Goal: Task Accomplishment & Management: Manage account settings

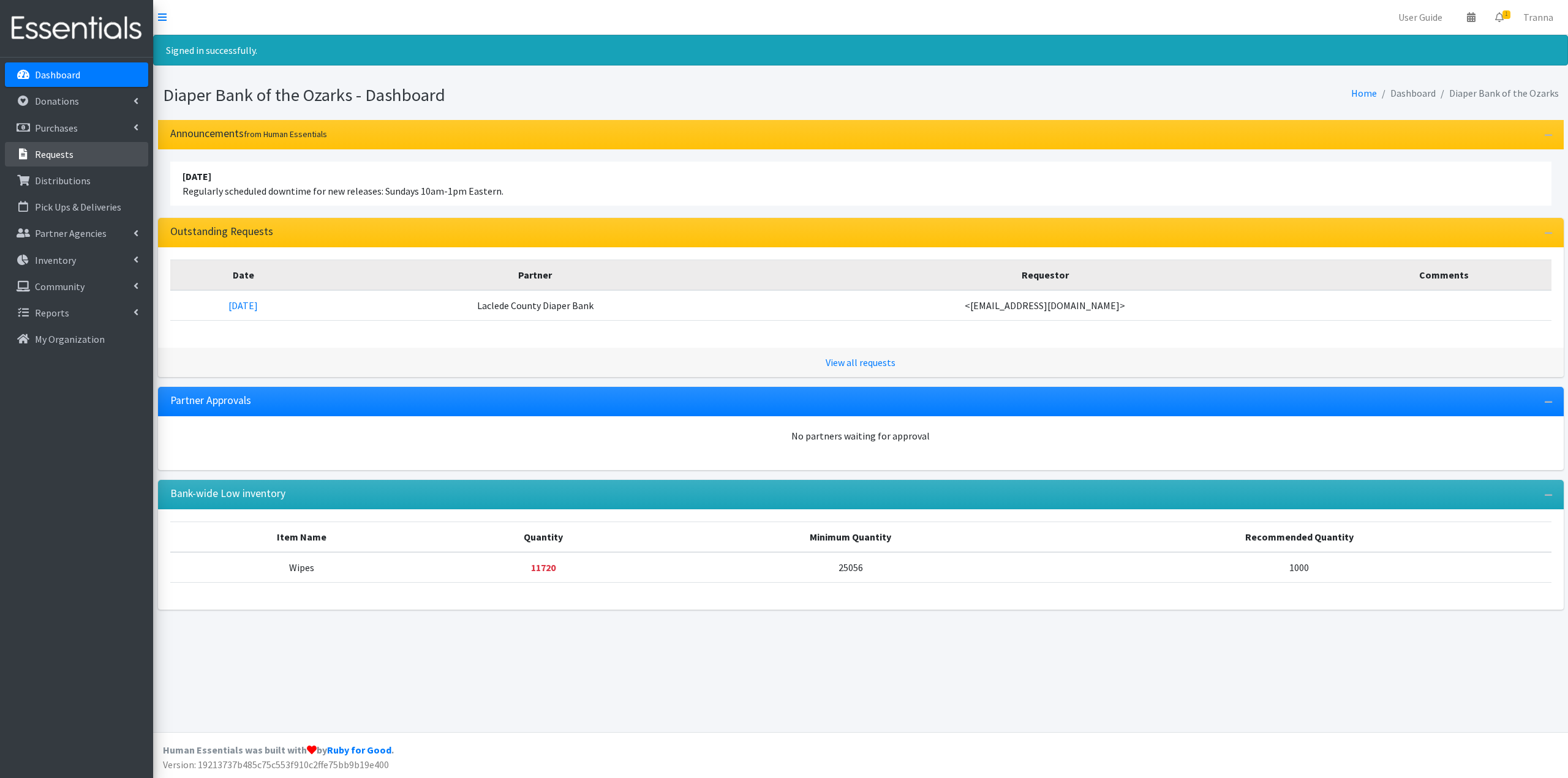
click at [43, 152] on p "Requests" at bounding box center [54, 155] width 39 height 12
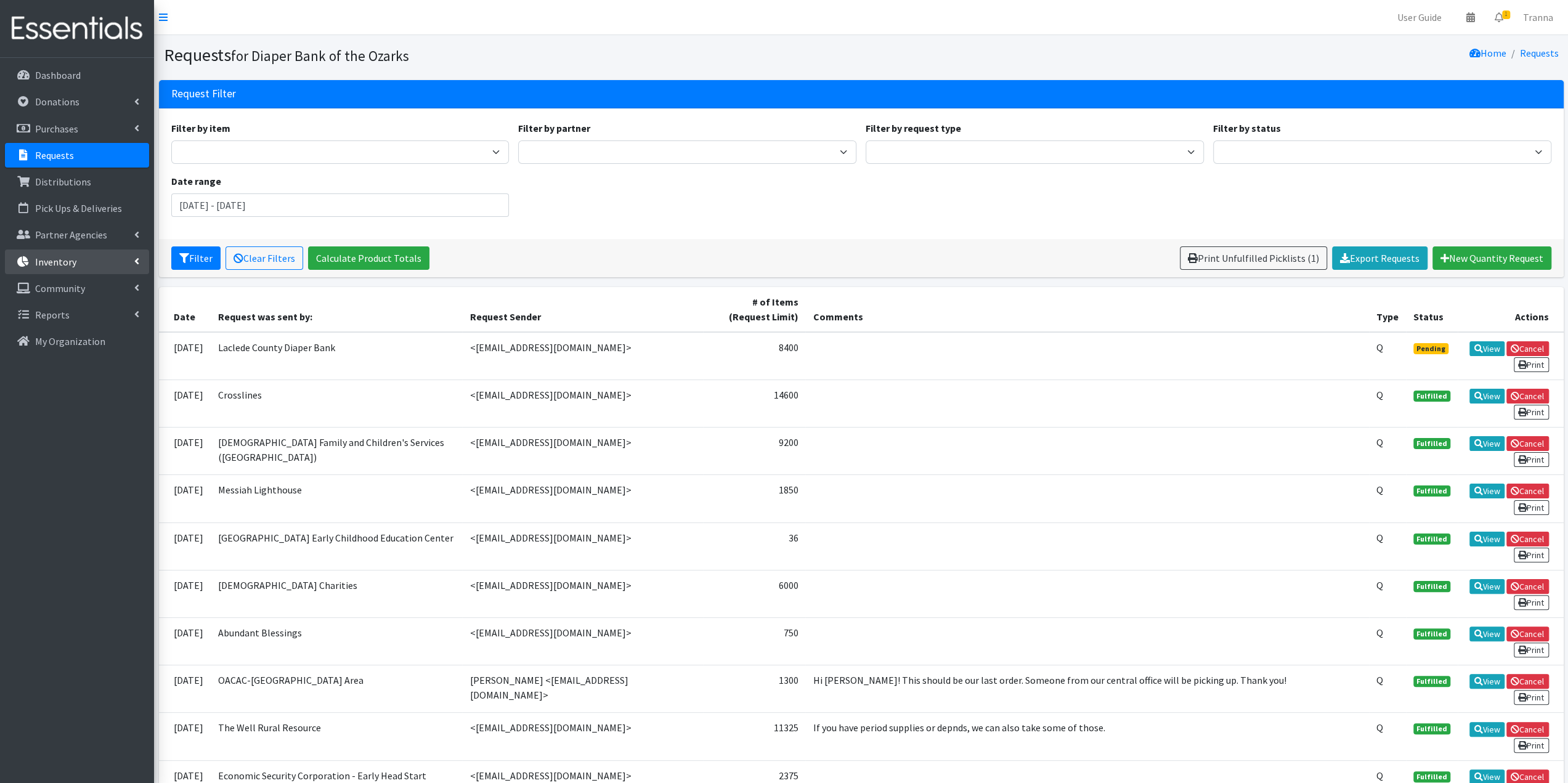
click at [66, 268] on link "Inventory" at bounding box center [77, 262] width 144 height 25
click at [64, 289] on link "Items & Inventory" at bounding box center [77, 289] width 144 height 25
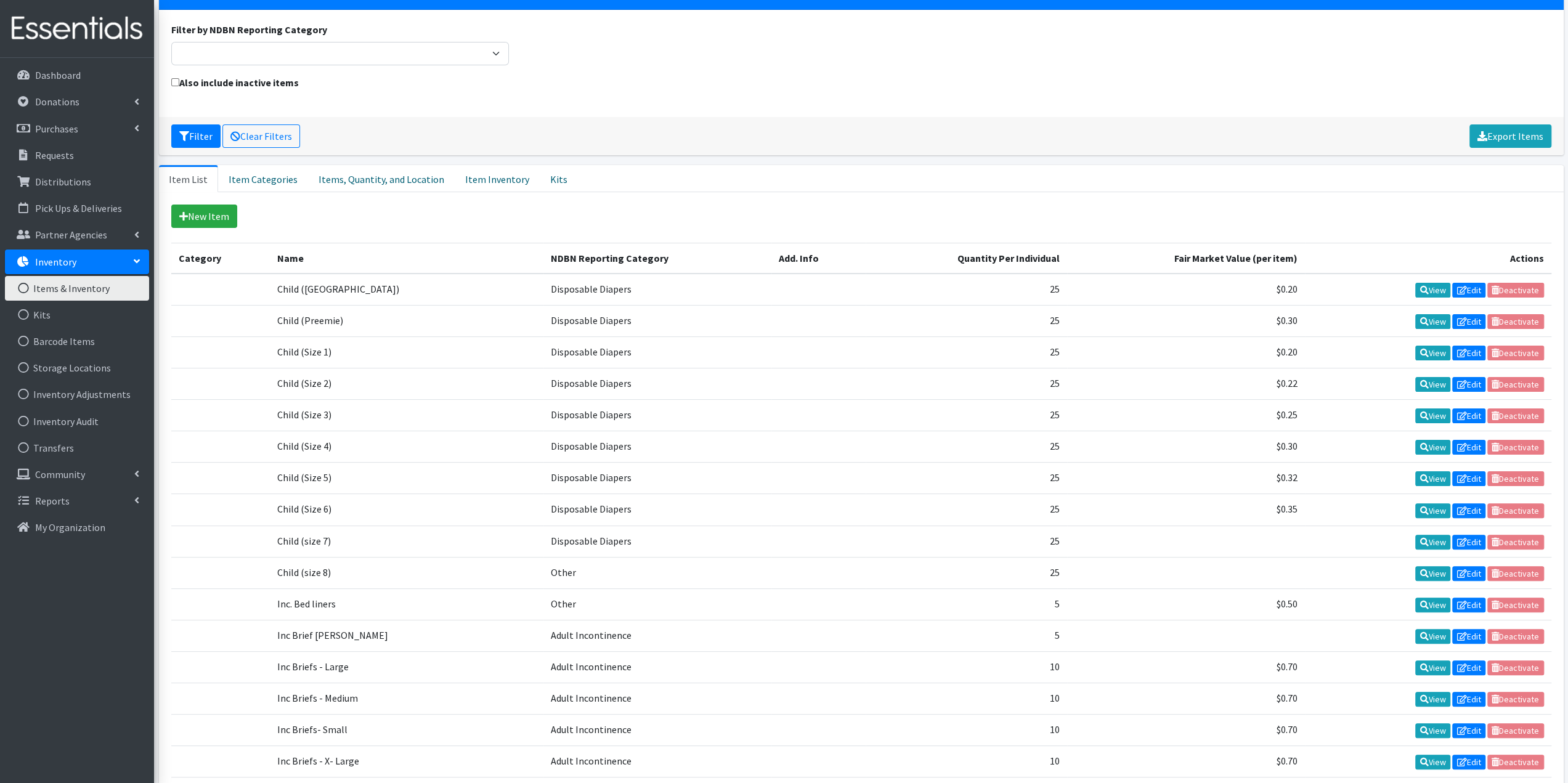
scroll to position [185, 0]
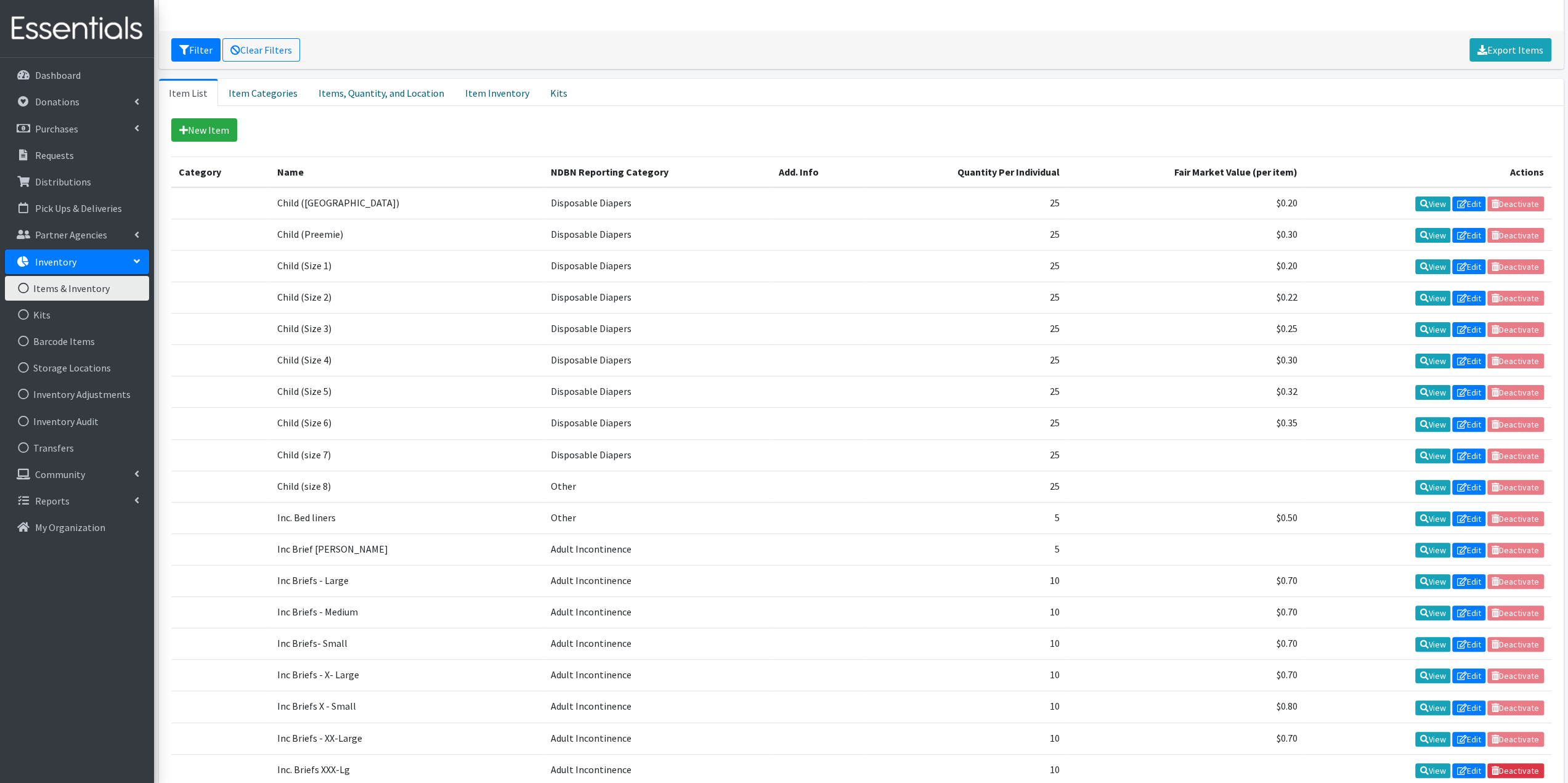
click at [385, 541] on td "Inc Brief [PERSON_NAME]" at bounding box center [407, 549] width 274 height 31
click at [1517, 537] on td "View Edit Deactivate" at bounding box center [1428, 549] width 246 height 31
click at [1509, 537] on td "View Edit Deactivate" at bounding box center [1428, 549] width 246 height 31
click at [1477, 543] on link "Edit" at bounding box center [1469, 550] width 34 height 15
click at [1469, 480] on link "Edit" at bounding box center [1469, 487] width 34 height 15
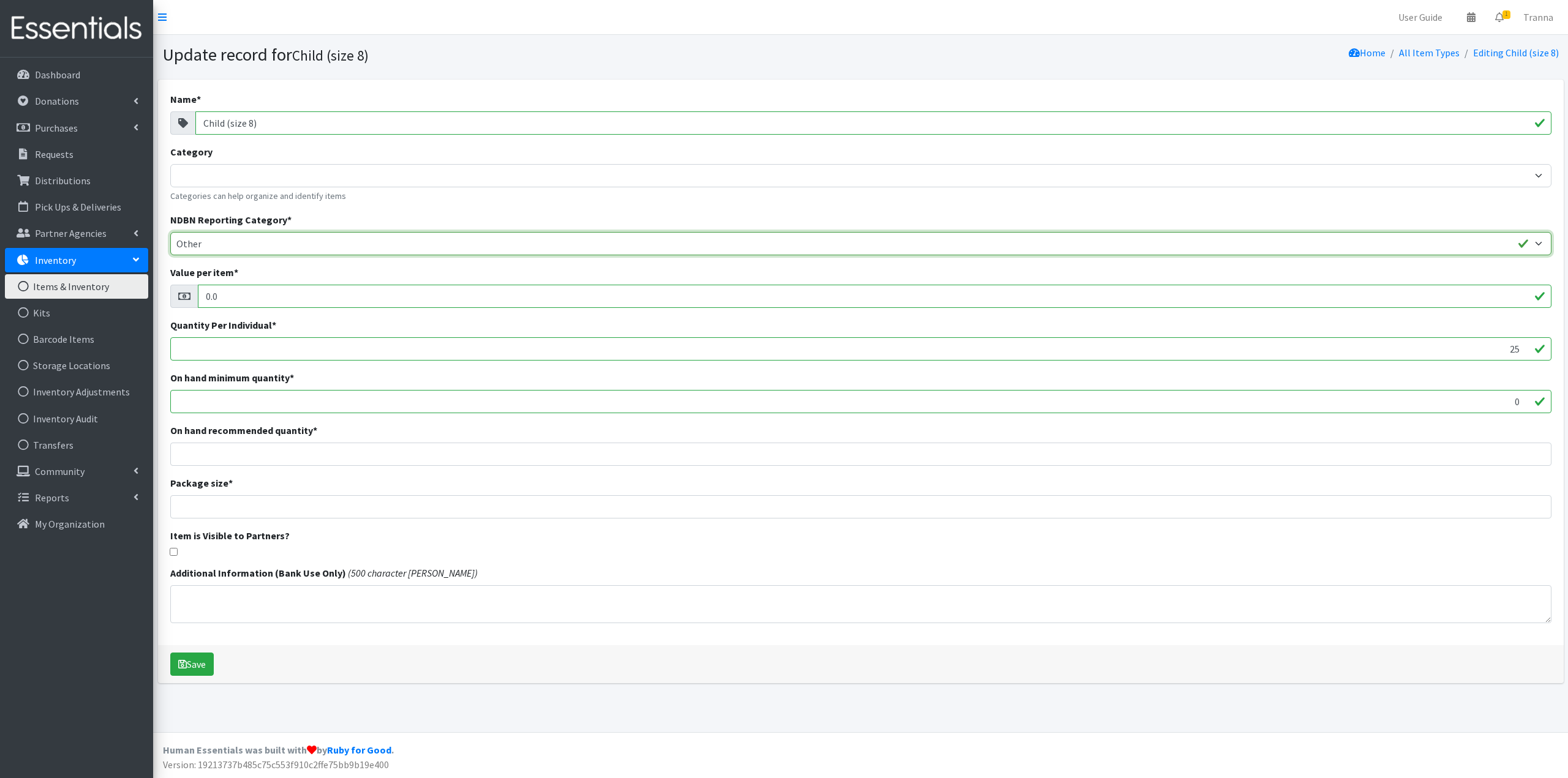
click at [638, 244] on select "Adult Incontinence Cloth Diapers Disposable Diapers Pads Period Liners Period O…" at bounding box center [861, 244] width 1381 height 23
select select "disposable_diapers"
click at [170, 232] on select "Adult Incontinence Cloth Diapers Disposable Diapers Pads Period Liners Period O…" at bounding box center [861, 244] width 1381 height 23
click at [198, 669] on button "Save" at bounding box center [192, 665] width 44 height 23
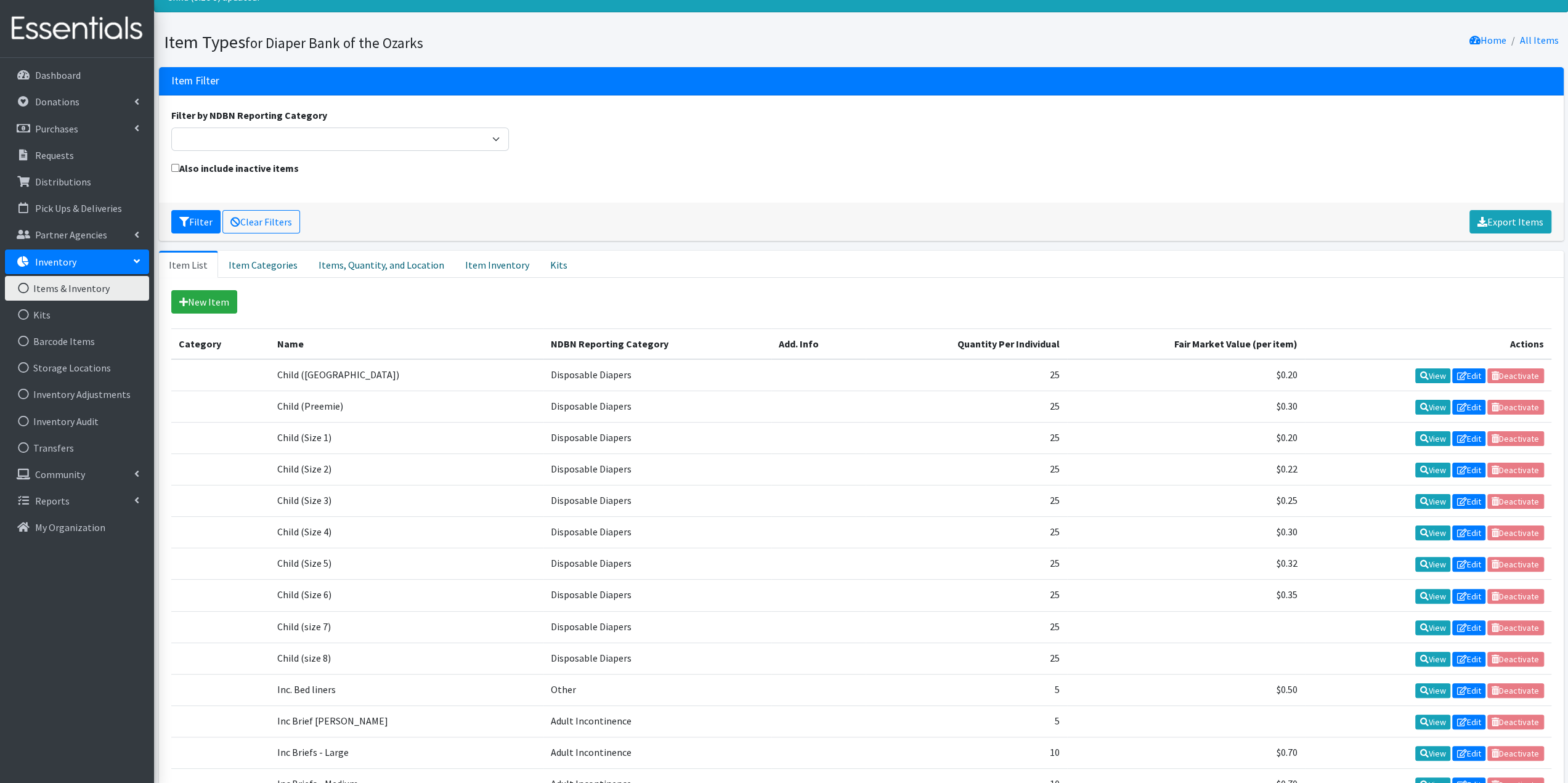
scroll to position [185, 0]
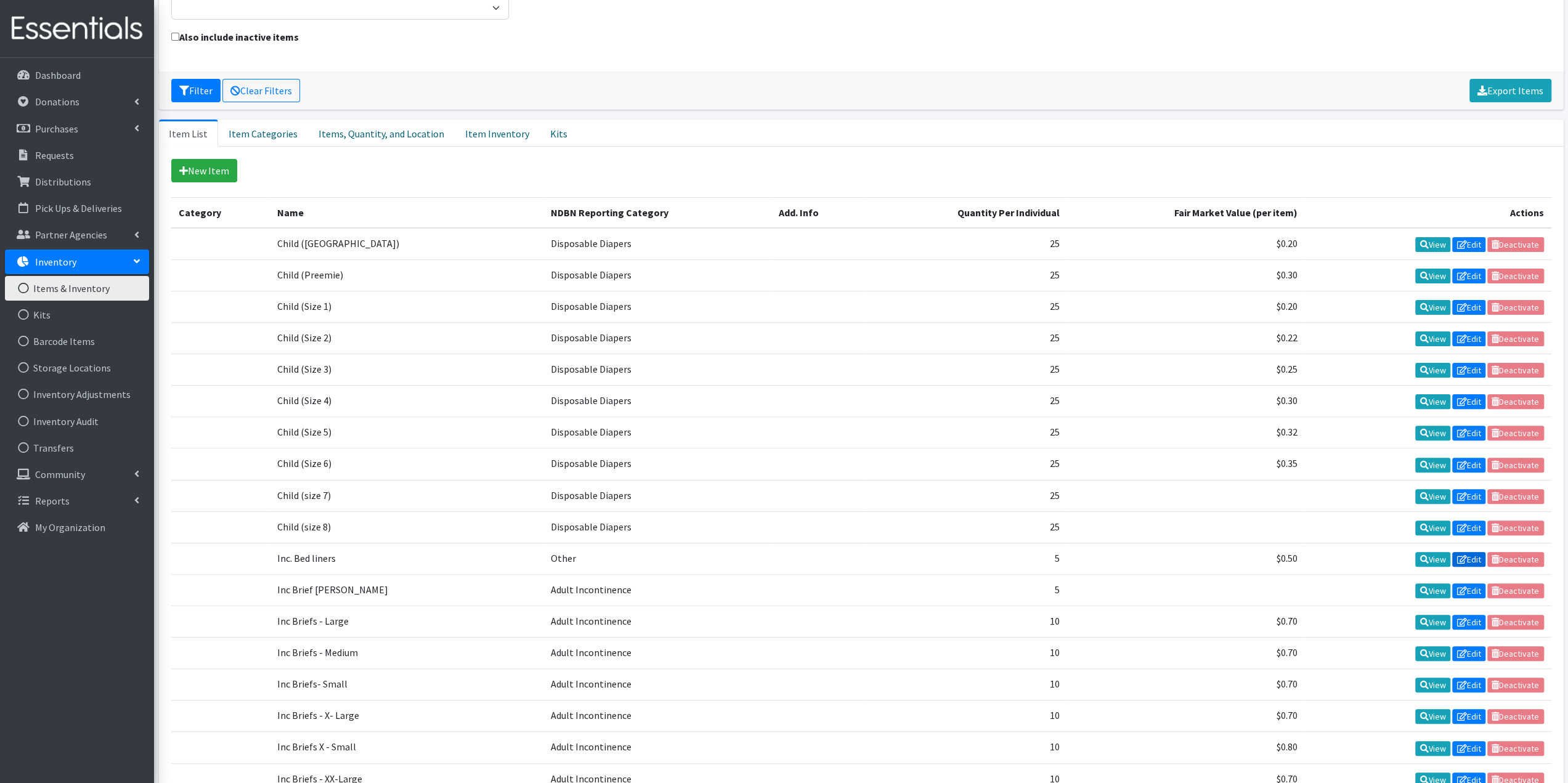
click at [1462, 555] on icon at bounding box center [1461, 559] width 10 height 9
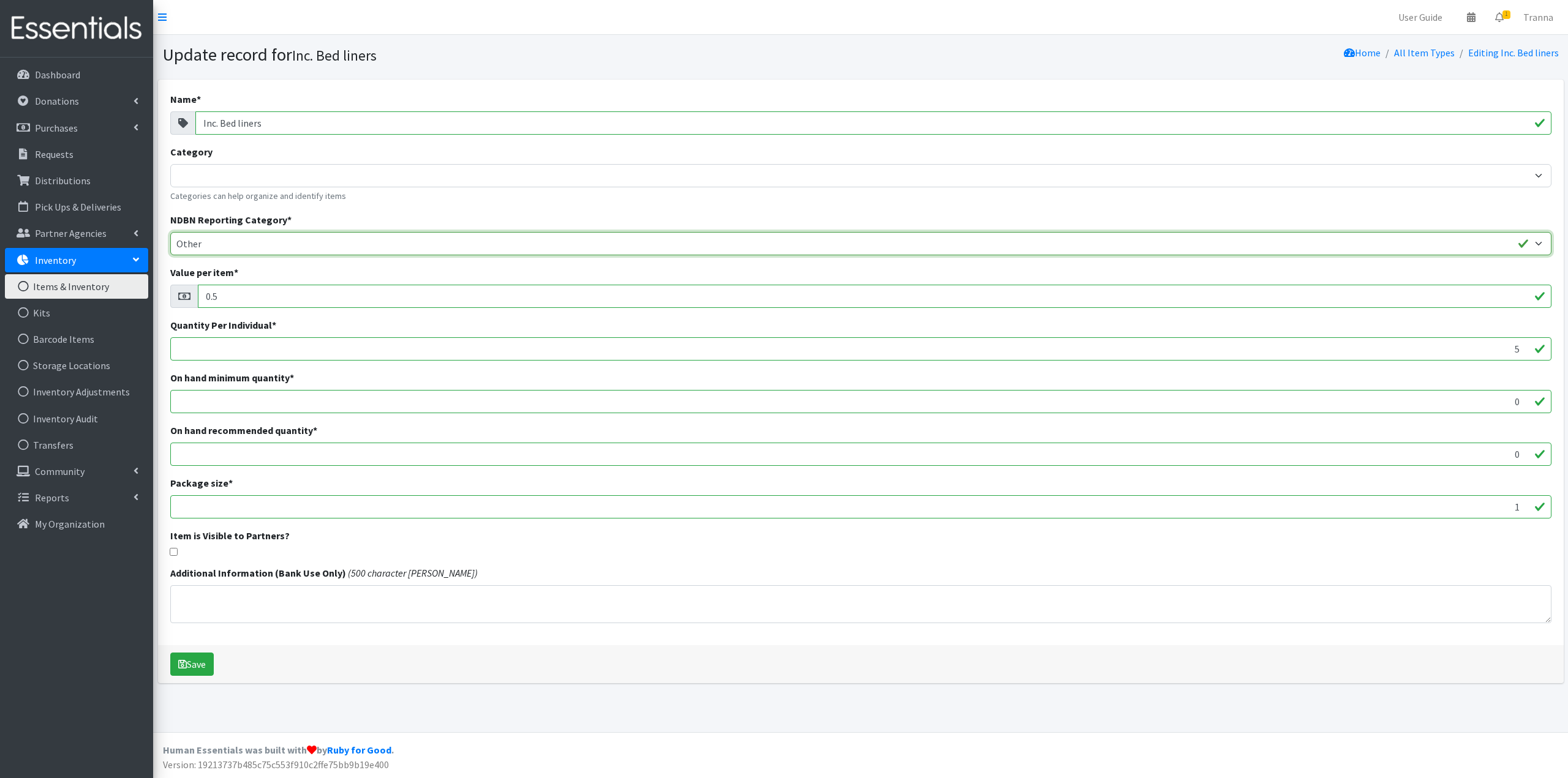
click at [1538, 246] on select "Adult Incontinence Cloth Diapers Disposable Diapers Pads Period Liners Period O…" at bounding box center [861, 244] width 1381 height 23
select select "adult_incontinence"
click at [170, 232] on select "Adult Incontinence Cloth Diapers Disposable Diapers Pads Period Liners Period O…" at bounding box center [861, 244] width 1381 height 23
click at [194, 663] on button "Save" at bounding box center [192, 665] width 44 height 23
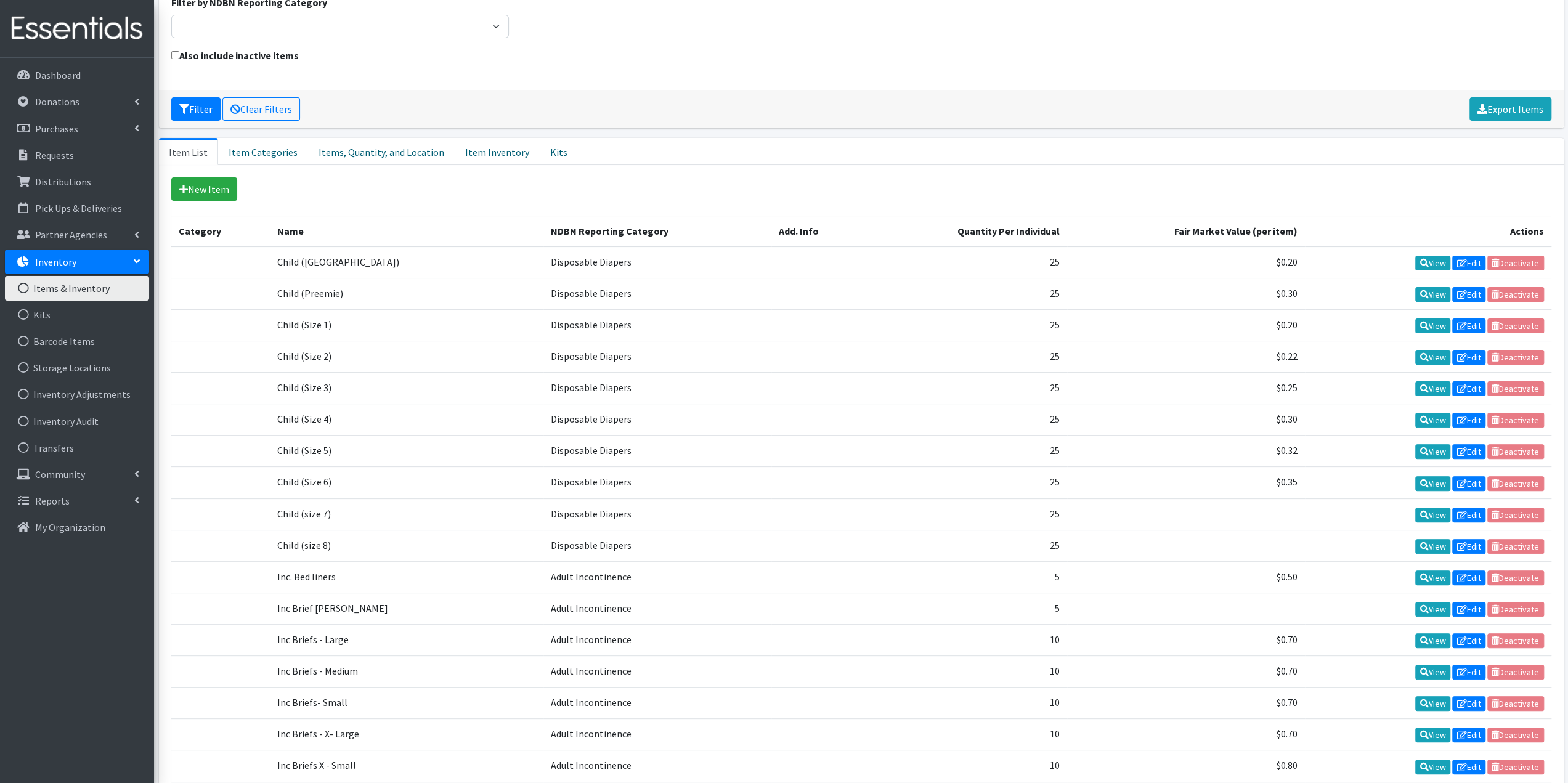
scroll to position [308, 0]
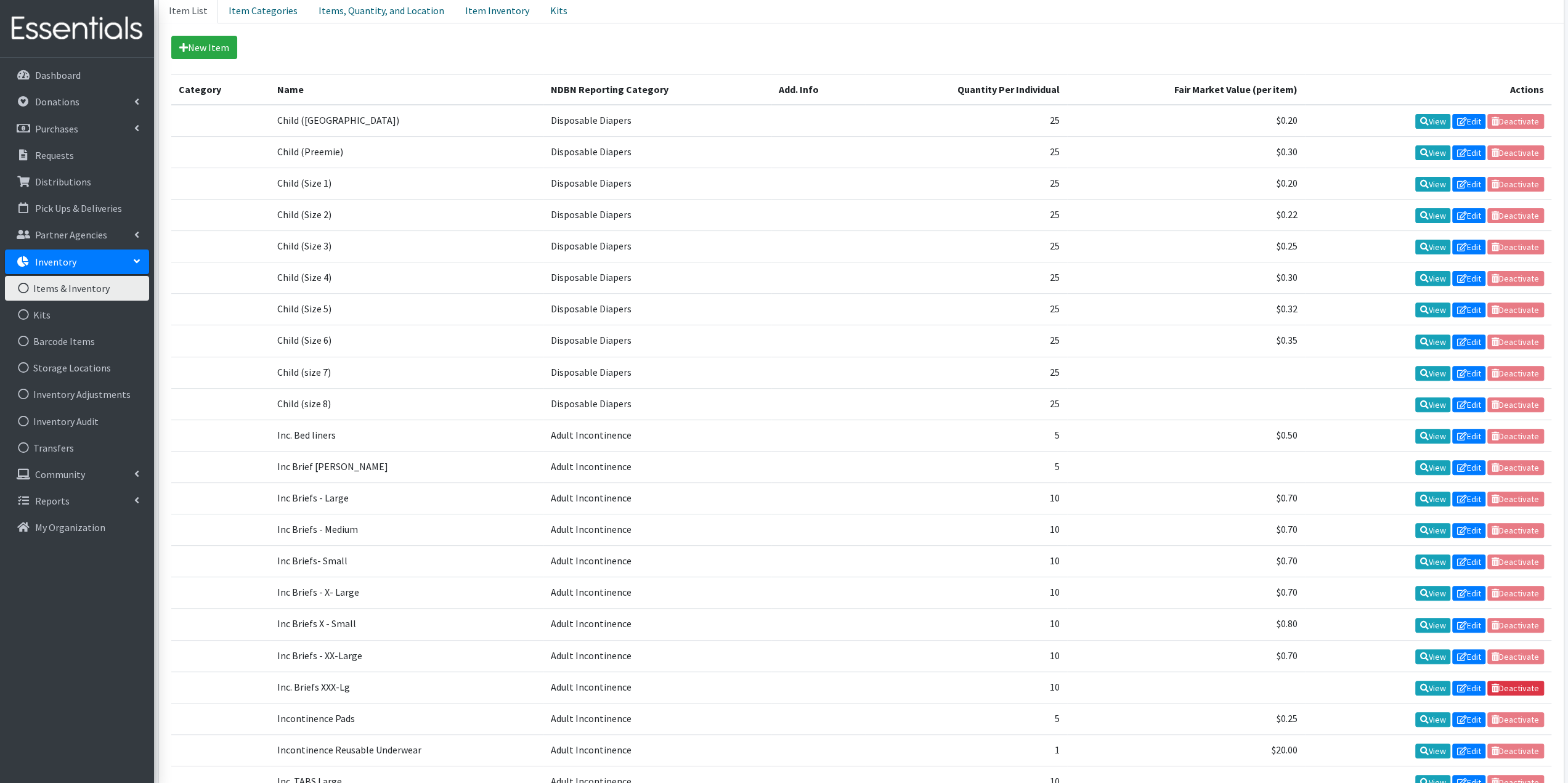
click at [1513, 457] on td "View Edit Deactivate" at bounding box center [1428, 467] width 246 height 31
click at [1424, 462] on link "View" at bounding box center [1433, 467] width 35 height 15
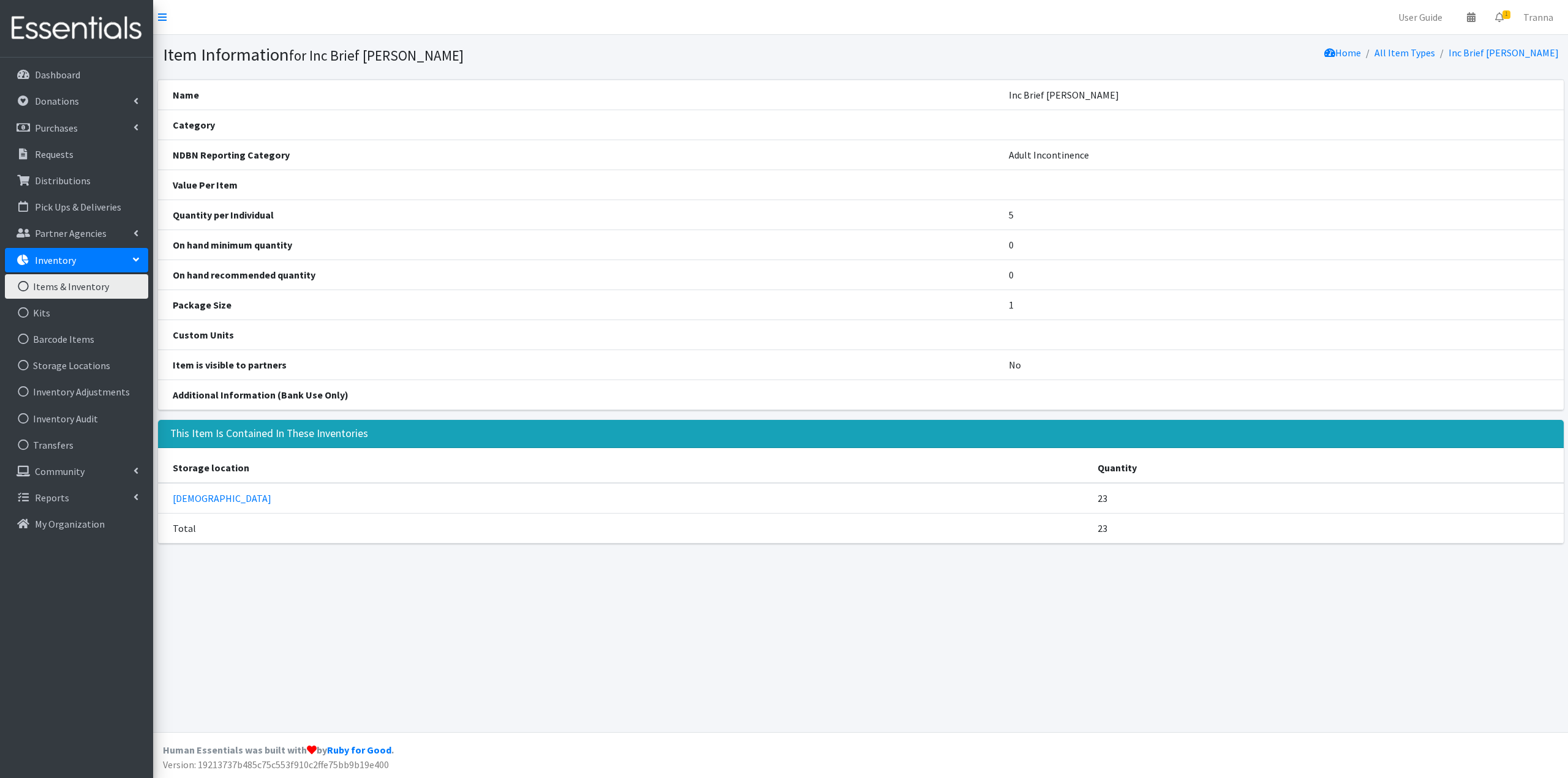
click at [65, 256] on p "Inventory" at bounding box center [55, 260] width 41 height 12
click at [47, 256] on p "Inventory" at bounding box center [55, 260] width 41 height 12
click at [40, 284] on link "Items & Inventory" at bounding box center [76, 287] width 143 height 25
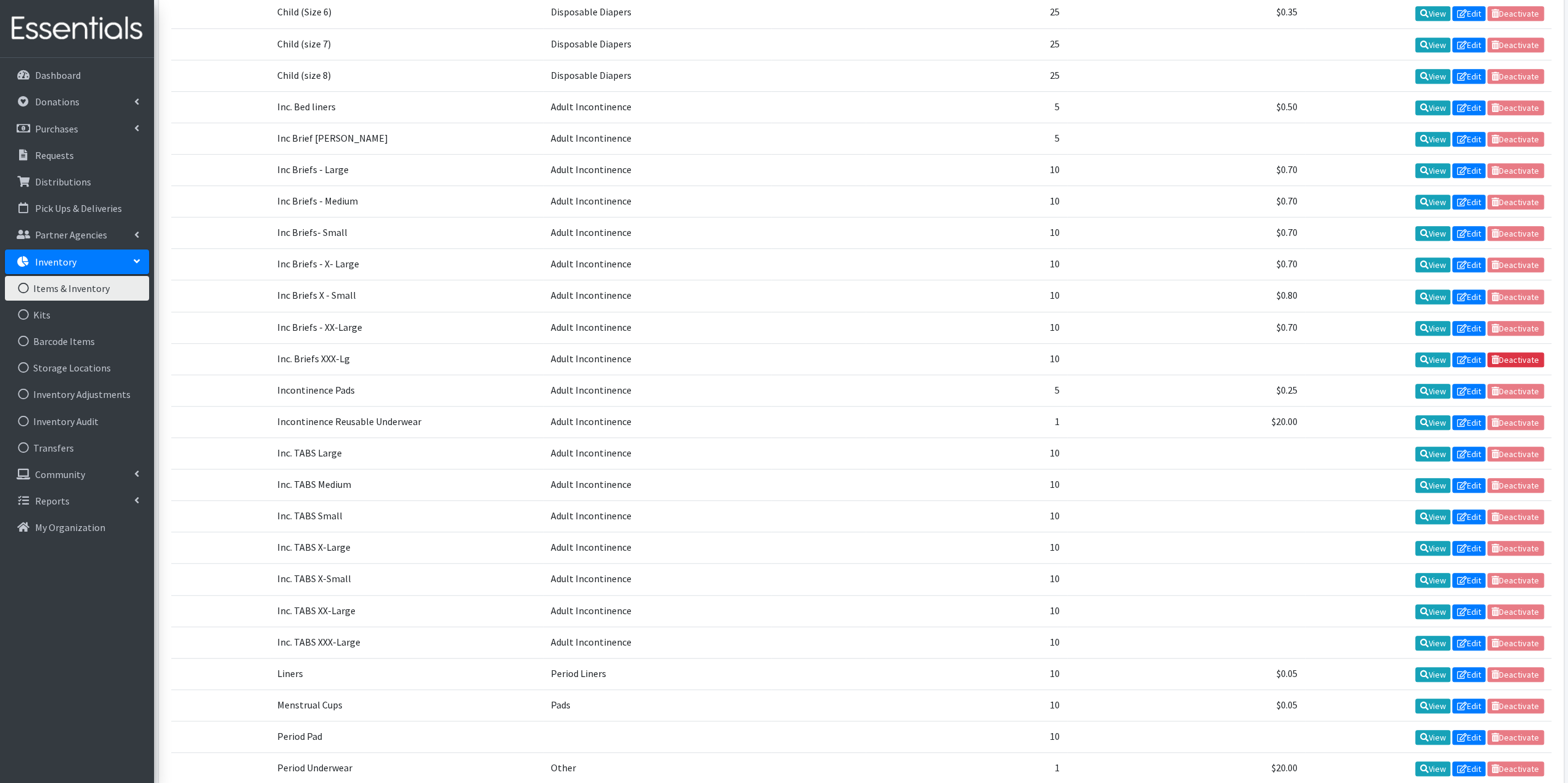
scroll to position [616, 0]
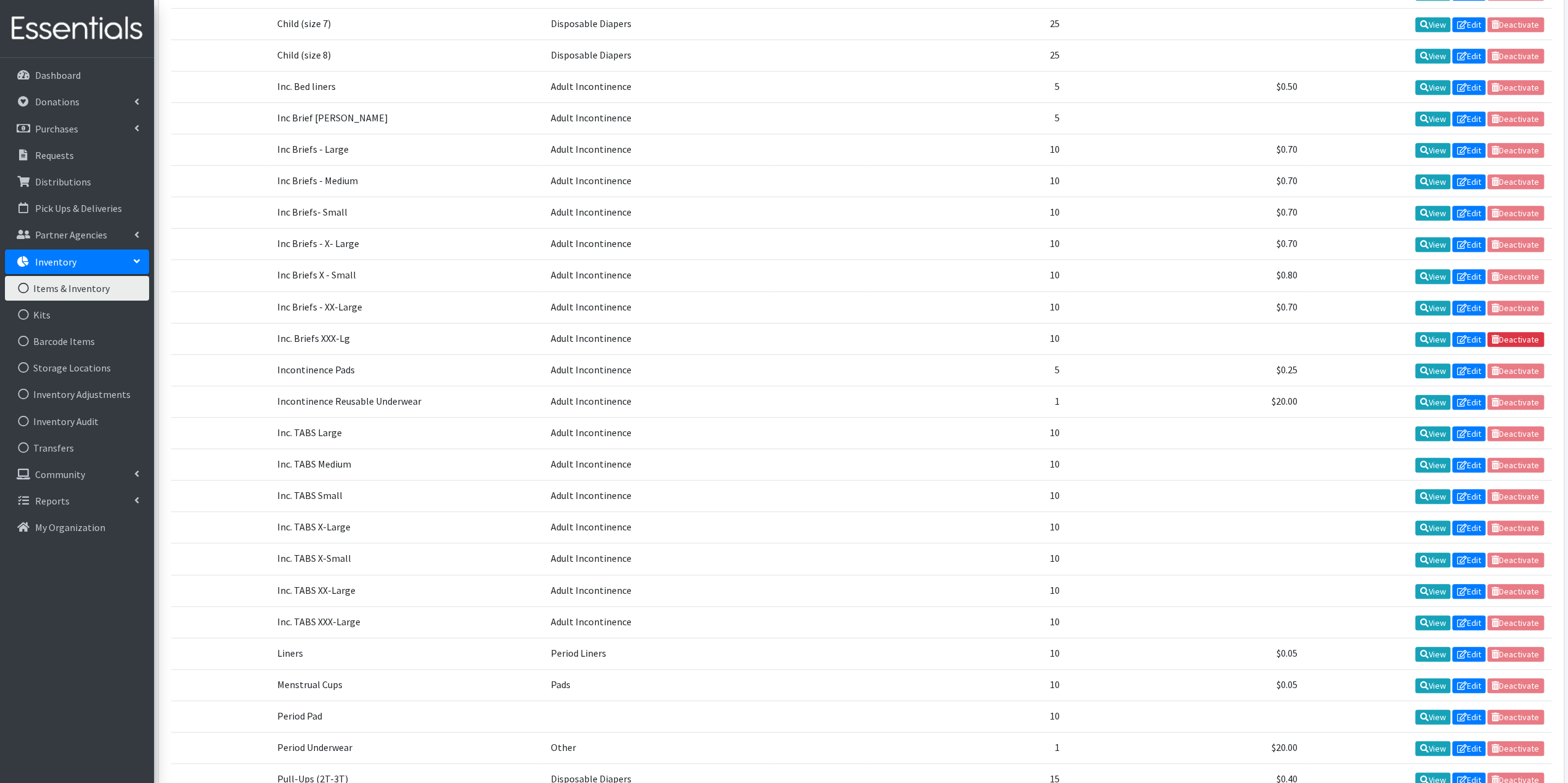
click at [1521, 386] on td "View Edit Deactivate" at bounding box center [1428, 401] width 246 height 31
click at [1466, 395] on link "Edit" at bounding box center [1469, 402] width 34 height 15
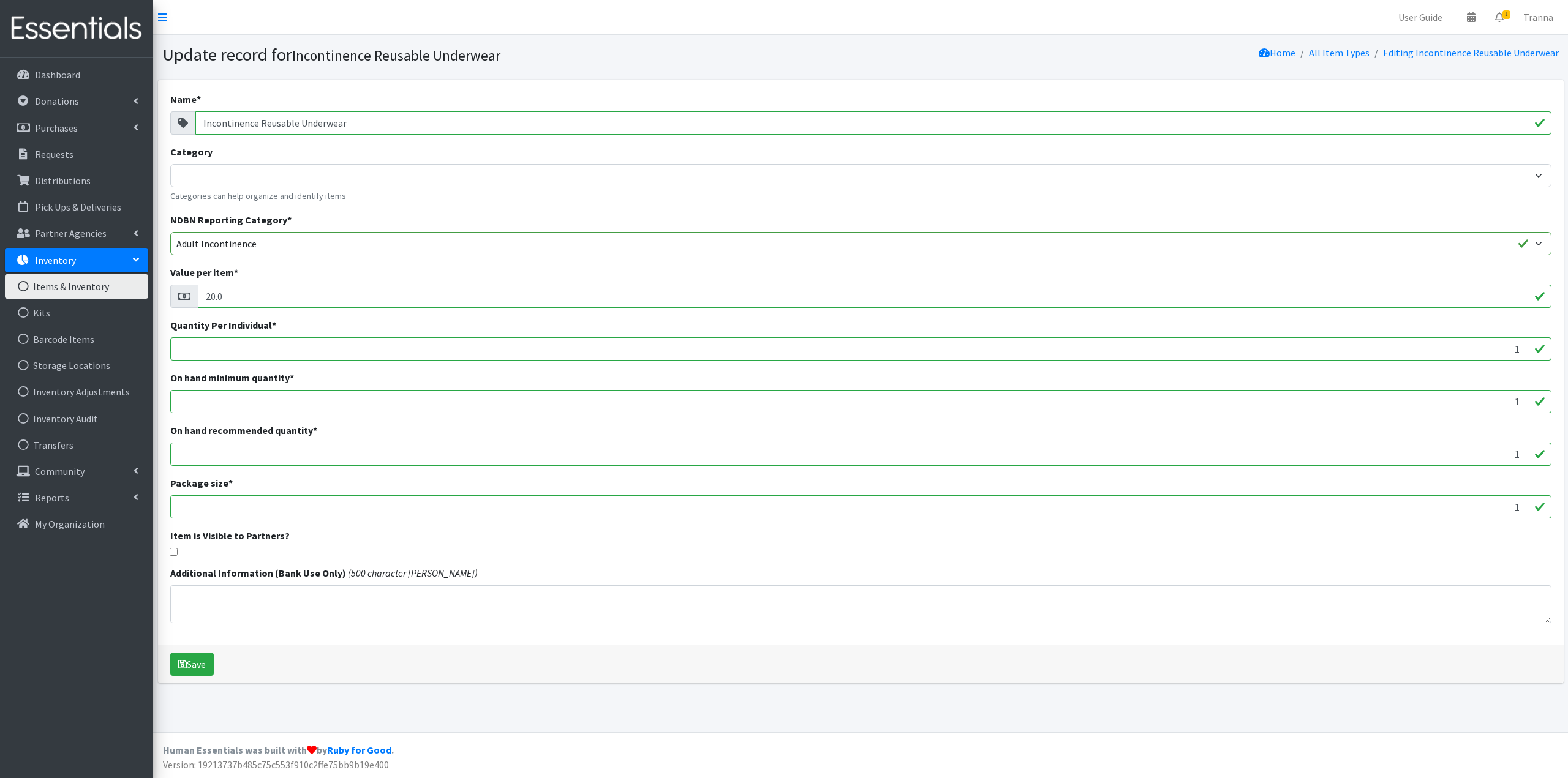
drag, startPoint x: 437, startPoint y: 125, endPoint x: 187, endPoint y: 120, distance: 250.0
click at [187, 120] on div "Incontinence Reusable Underwear" at bounding box center [861, 123] width 1381 height 23
click at [253, 298] on input "20.0" at bounding box center [874, 296] width 1353 height 23
type input "2"
click at [198, 662] on button "Save" at bounding box center [192, 665] width 44 height 23
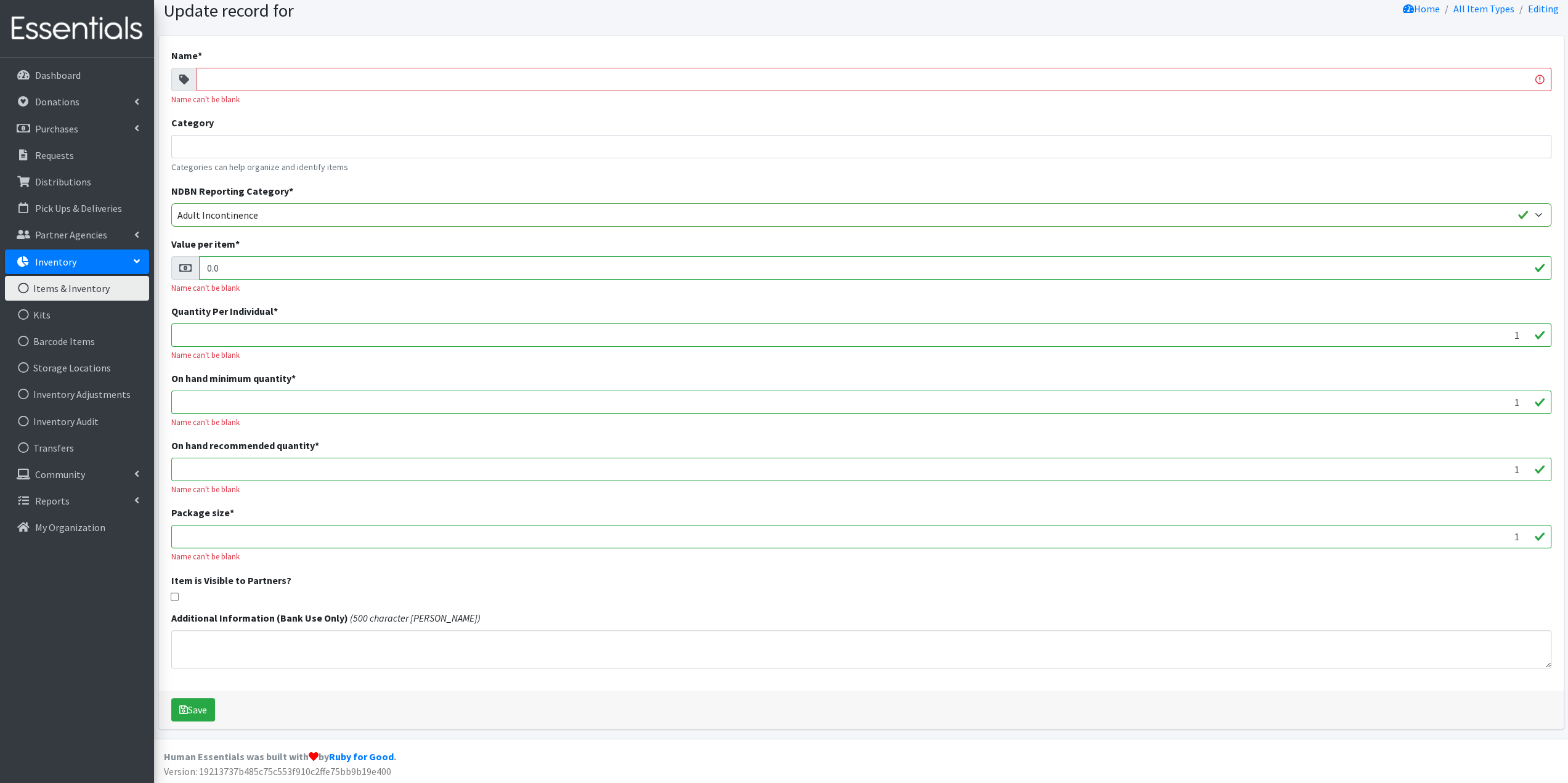
scroll to position [85, 0]
click at [190, 706] on button "Save" at bounding box center [193, 710] width 44 height 23
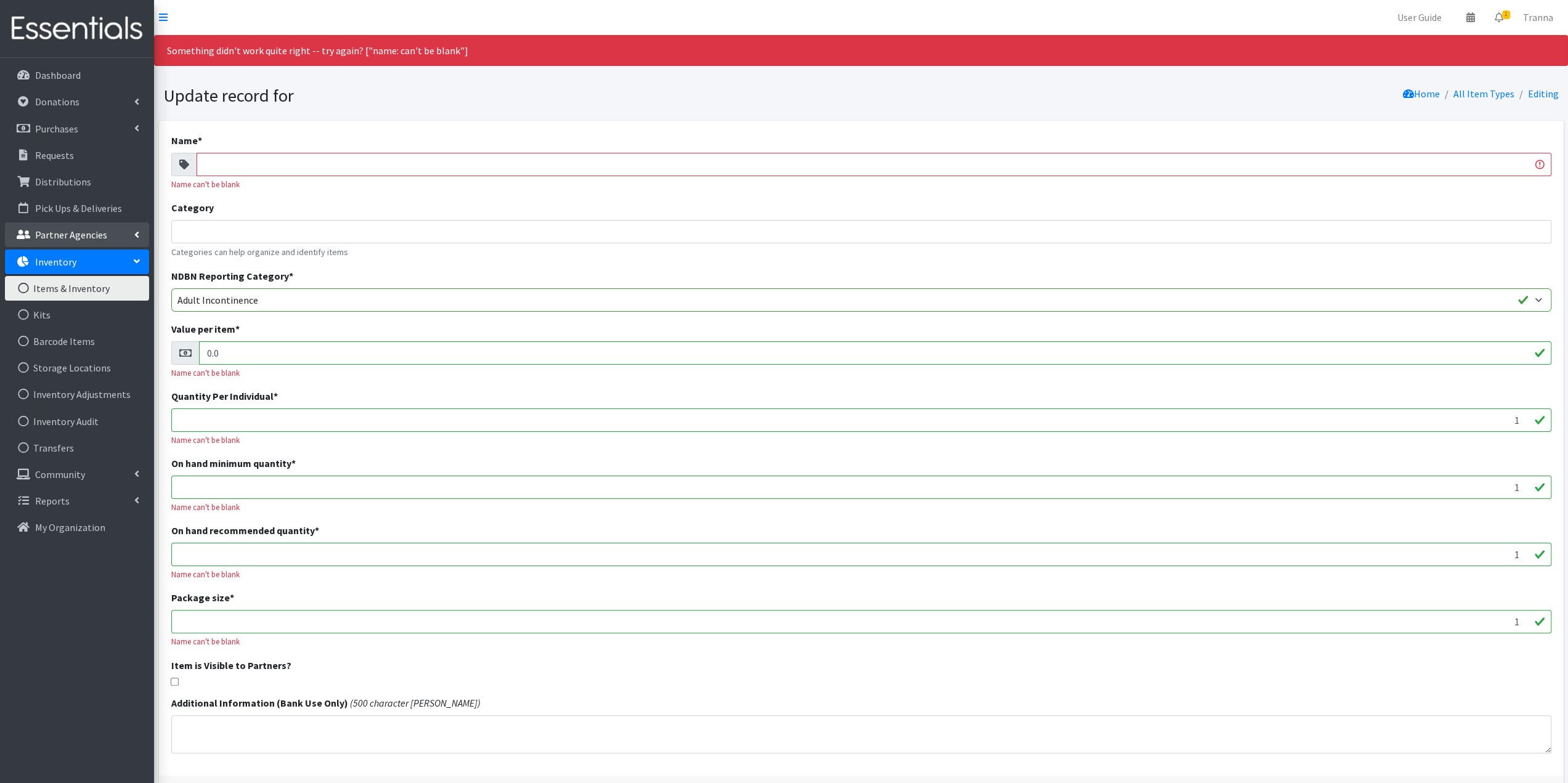
click at [77, 232] on p "Partner Agencies" at bounding box center [71, 235] width 72 height 13
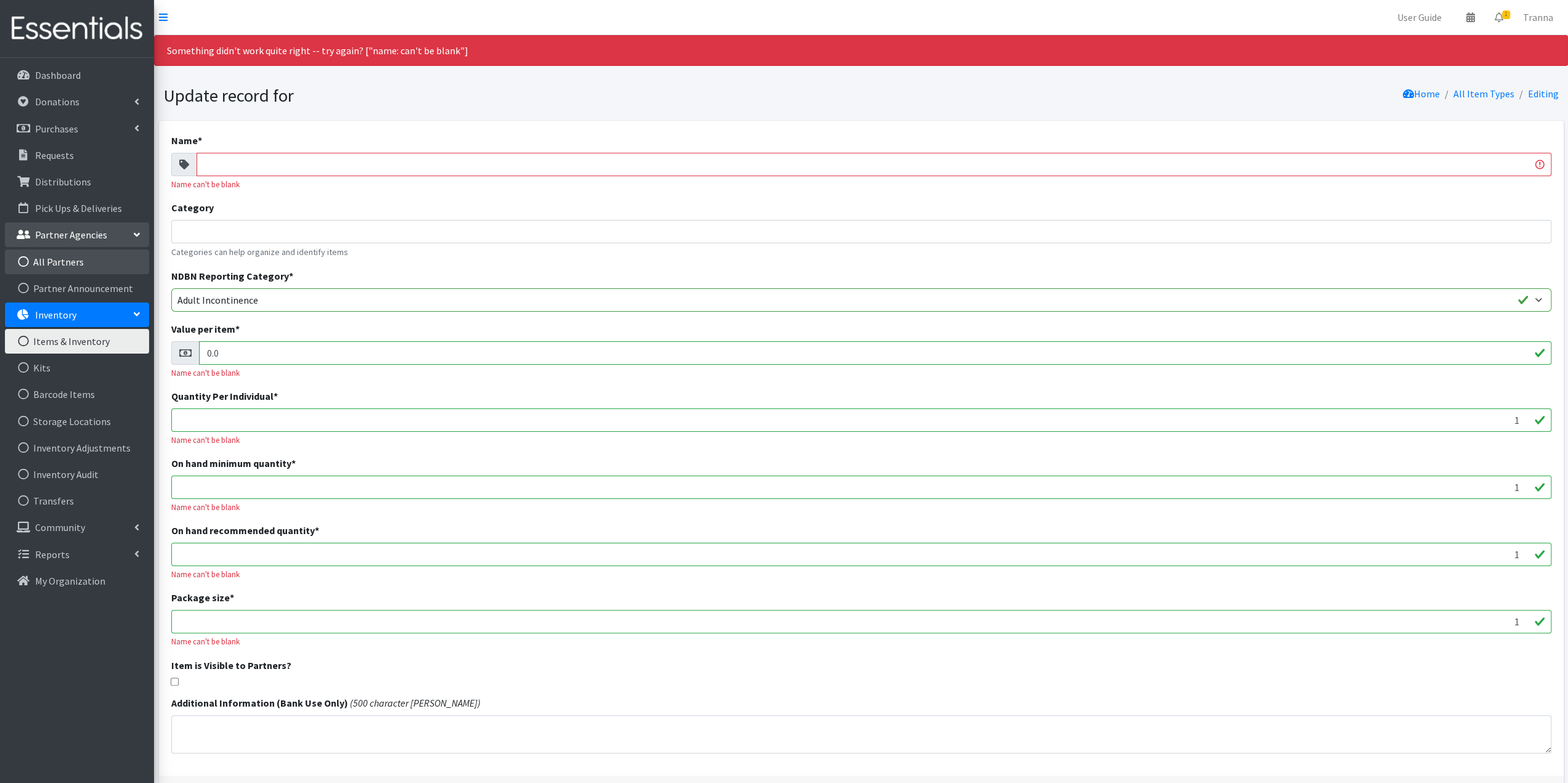
click at [60, 262] on link "All Partners" at bounding box center [77, 262] width 144 height 25
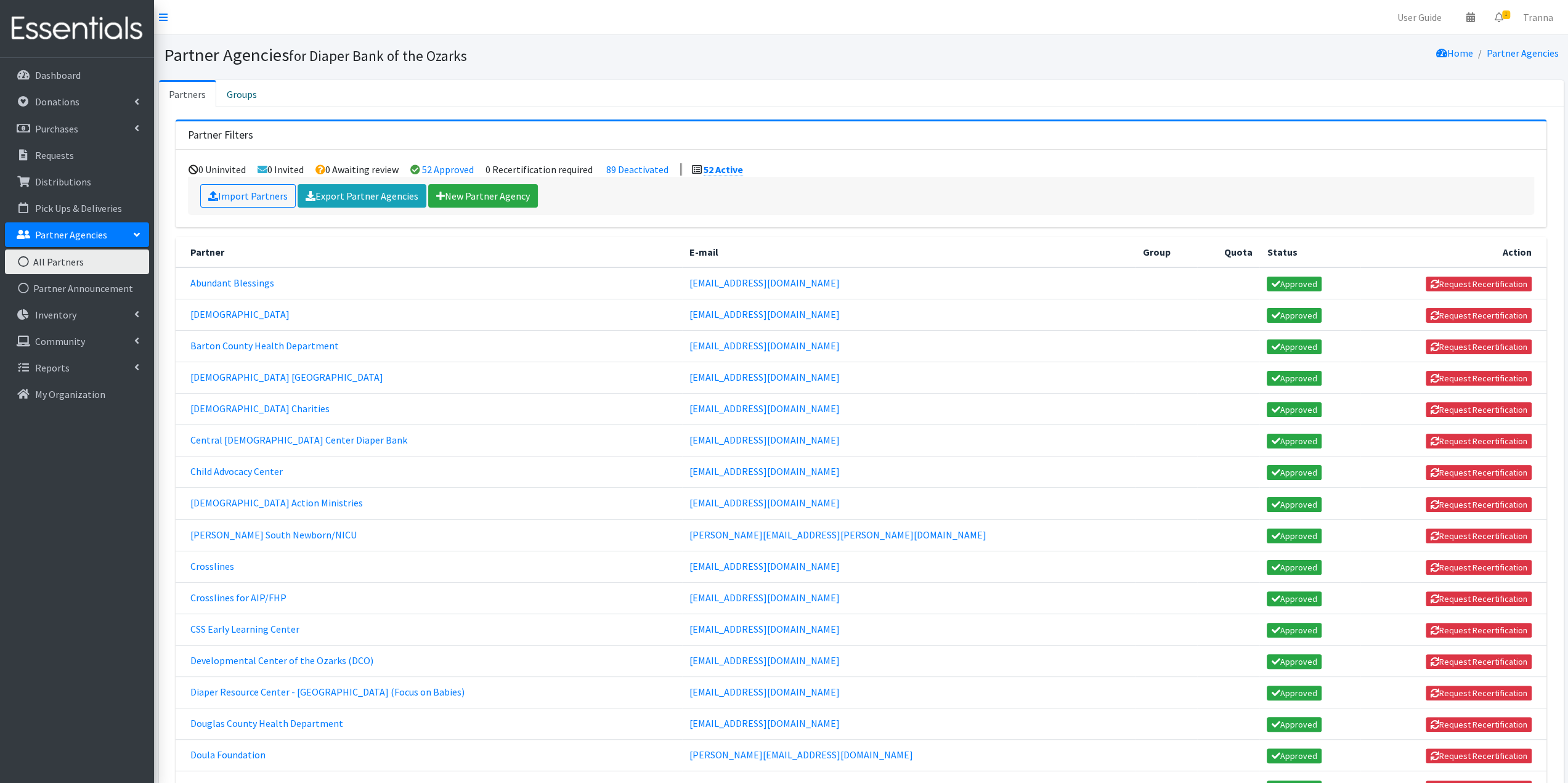
click at [63, 257] on link "All Partners" at bounding box center [77, 262] width 144 height 25
click at [74, 229] on p "Partner Agencies" at bounding box center [71, 235] width 72 height 13
click at [56, 263] on p "Inventory" at bounding box center [56, 262] width 41 height 13
click at [56, 292] on link "Items & Inventory" at bounding box center [77, 289] width 144 height 25
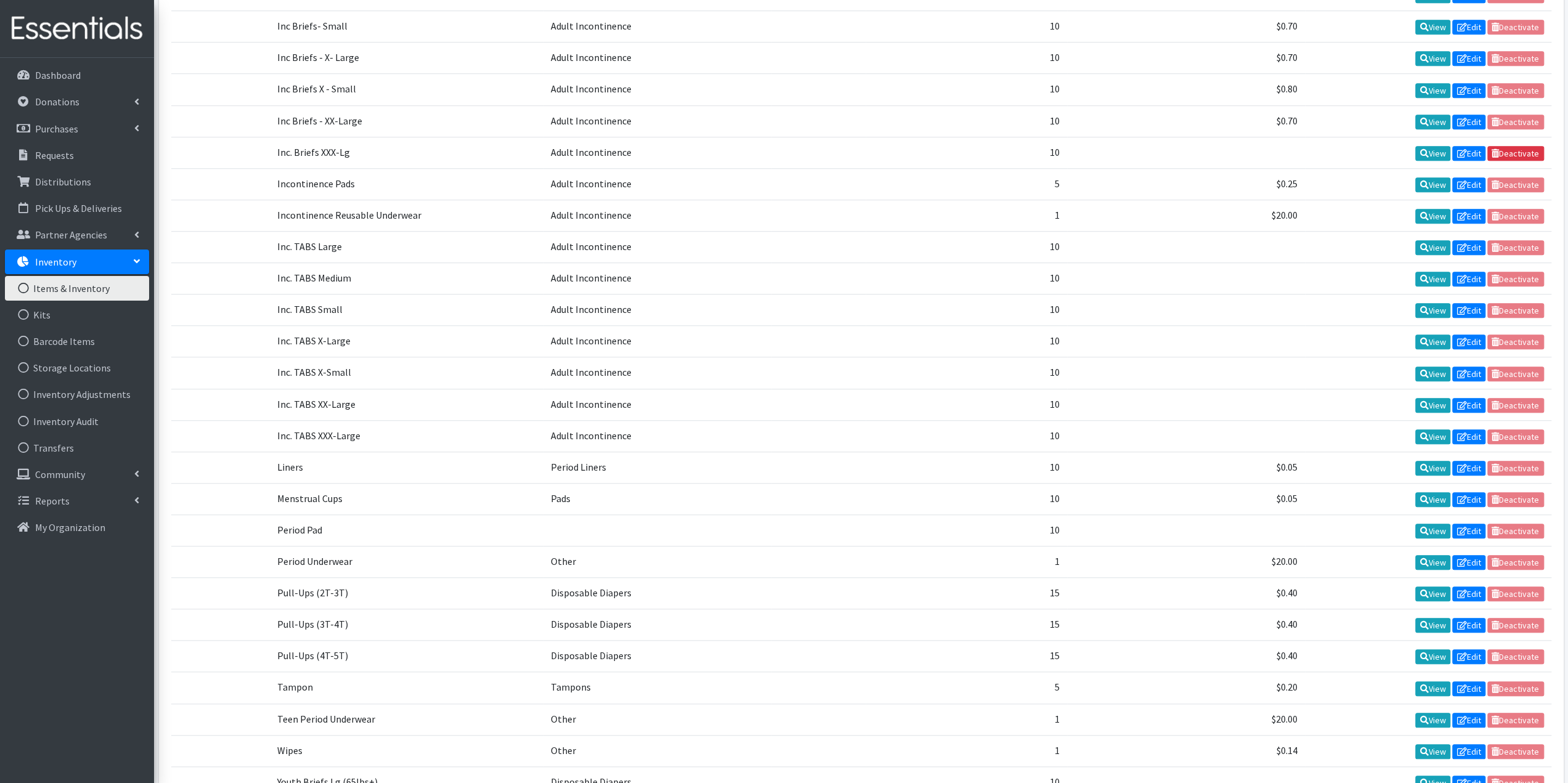
scroll to position [831, 0]
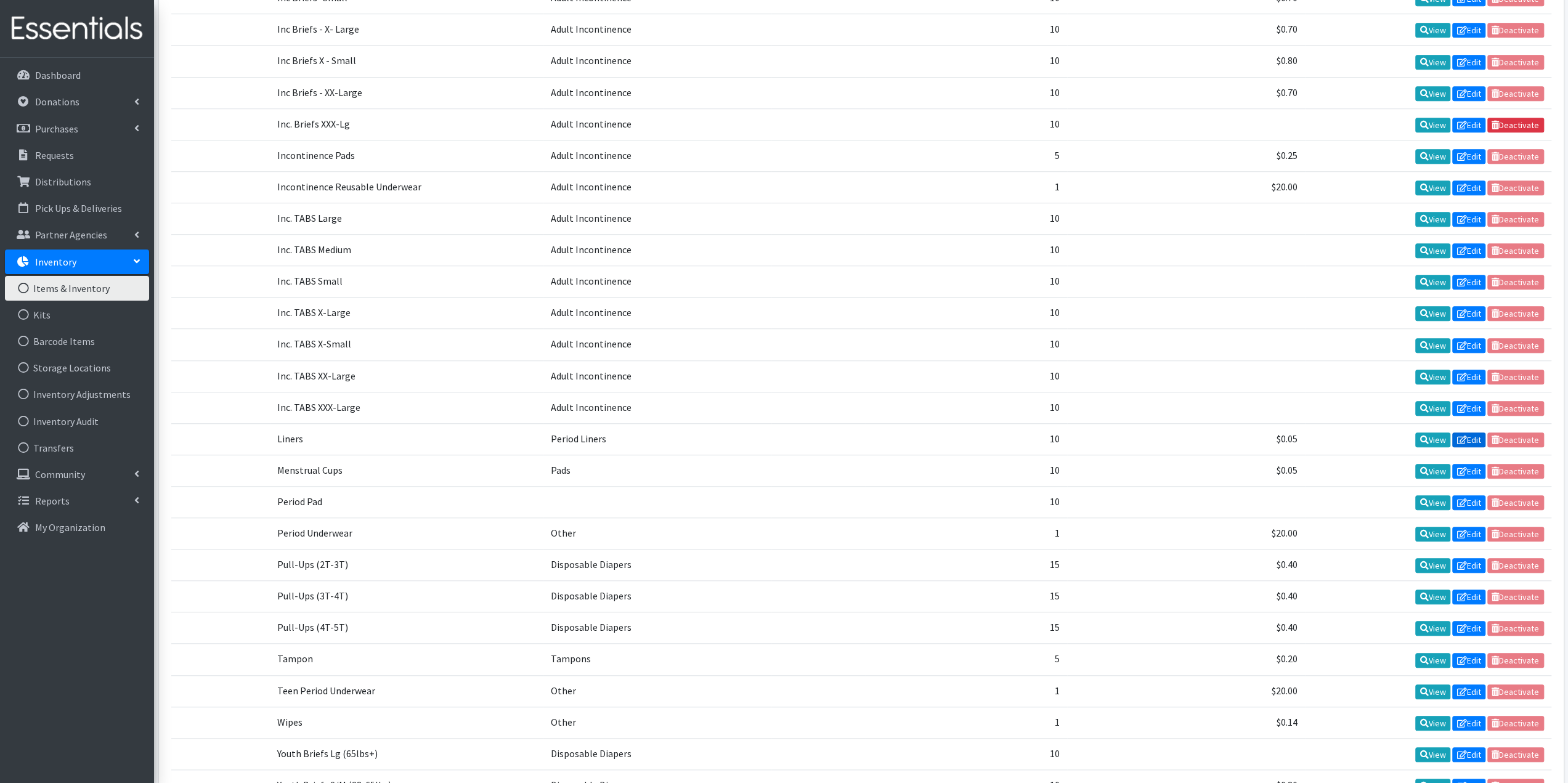
click at [1467, 433] on link "Edit" at bounding box center [1469, 440] width 34 height 15
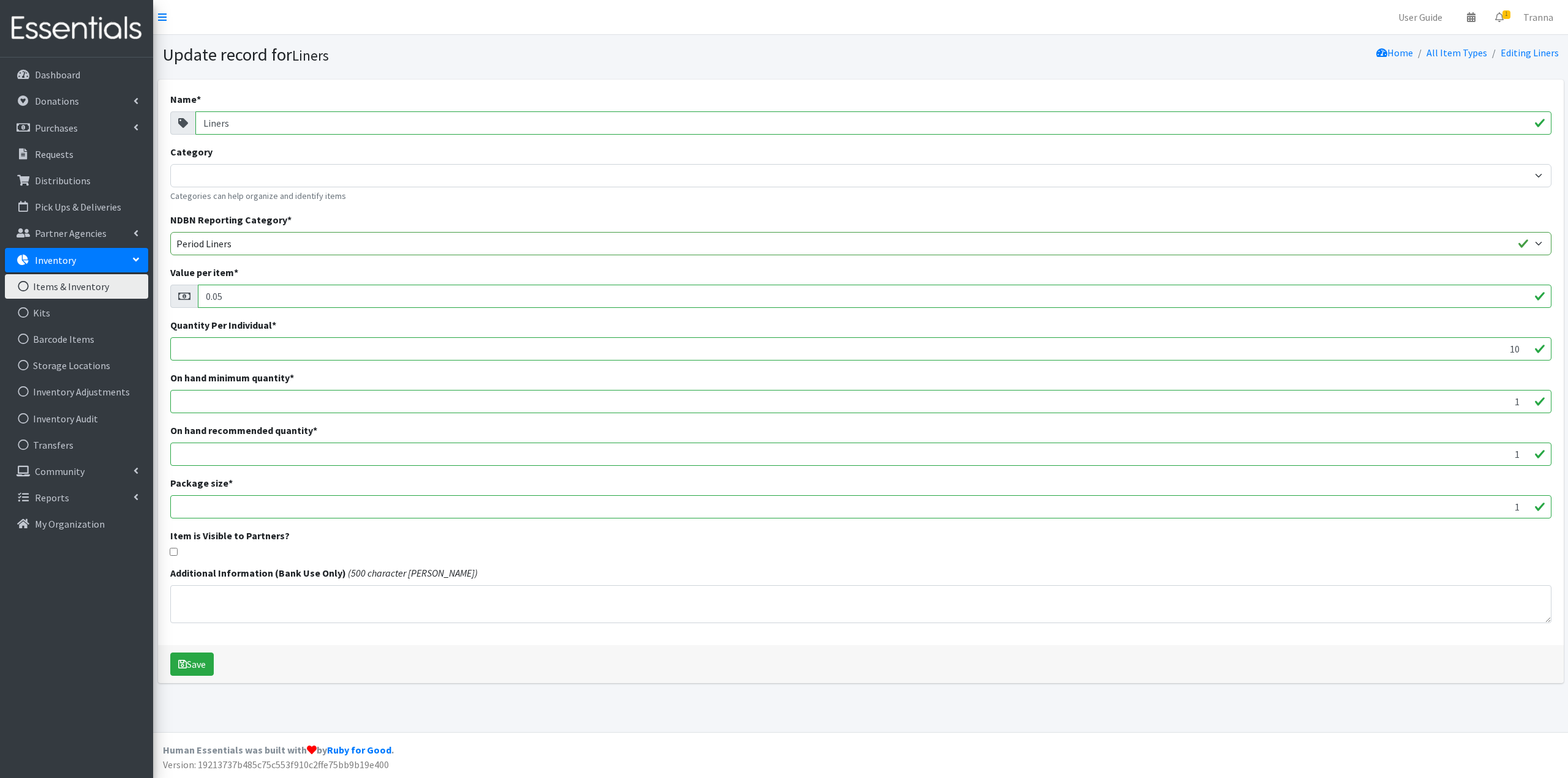
click at [200, 119] on input "Liners" at bounding box center [873, 123] width 1356 height 23
type input "PeriodLiners"
click at [1541, 243] on select "Adult Incontinence Cloth Diapers Disposable Diapers Pads Period Liners Period O…" at bounding box center [861, 244] width 1381 height 23
click at [170, 232] on select "Adult Incontinence Cloth Diapers Disposable Diapers Pads Period Liners Period O…" at bounding box center [861, 244] width 1381 height 23
click at [197, 665] on button "Save" at bounding box center [192, 665] width 44 height 23
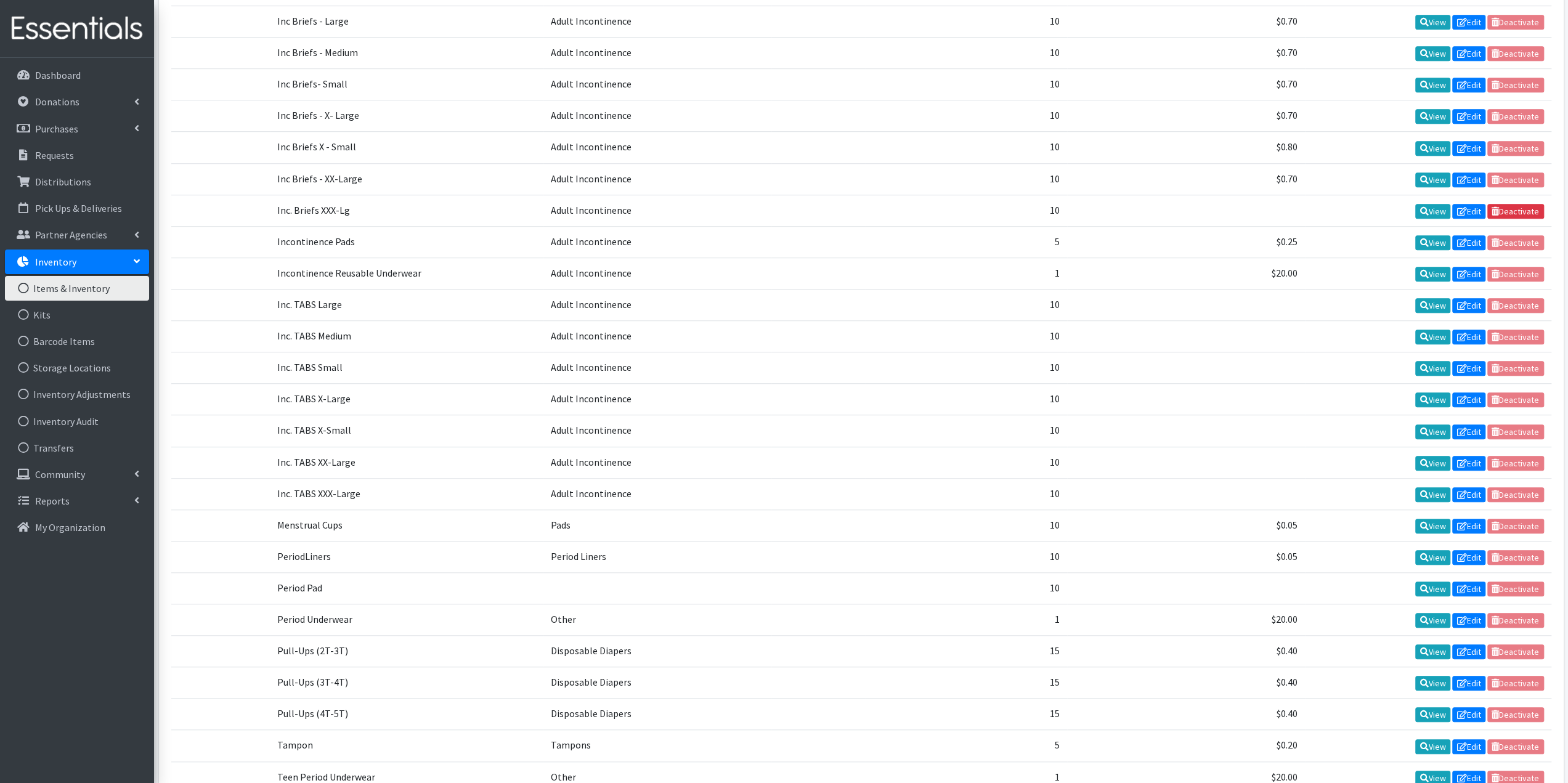
scroll to position [801, 0]
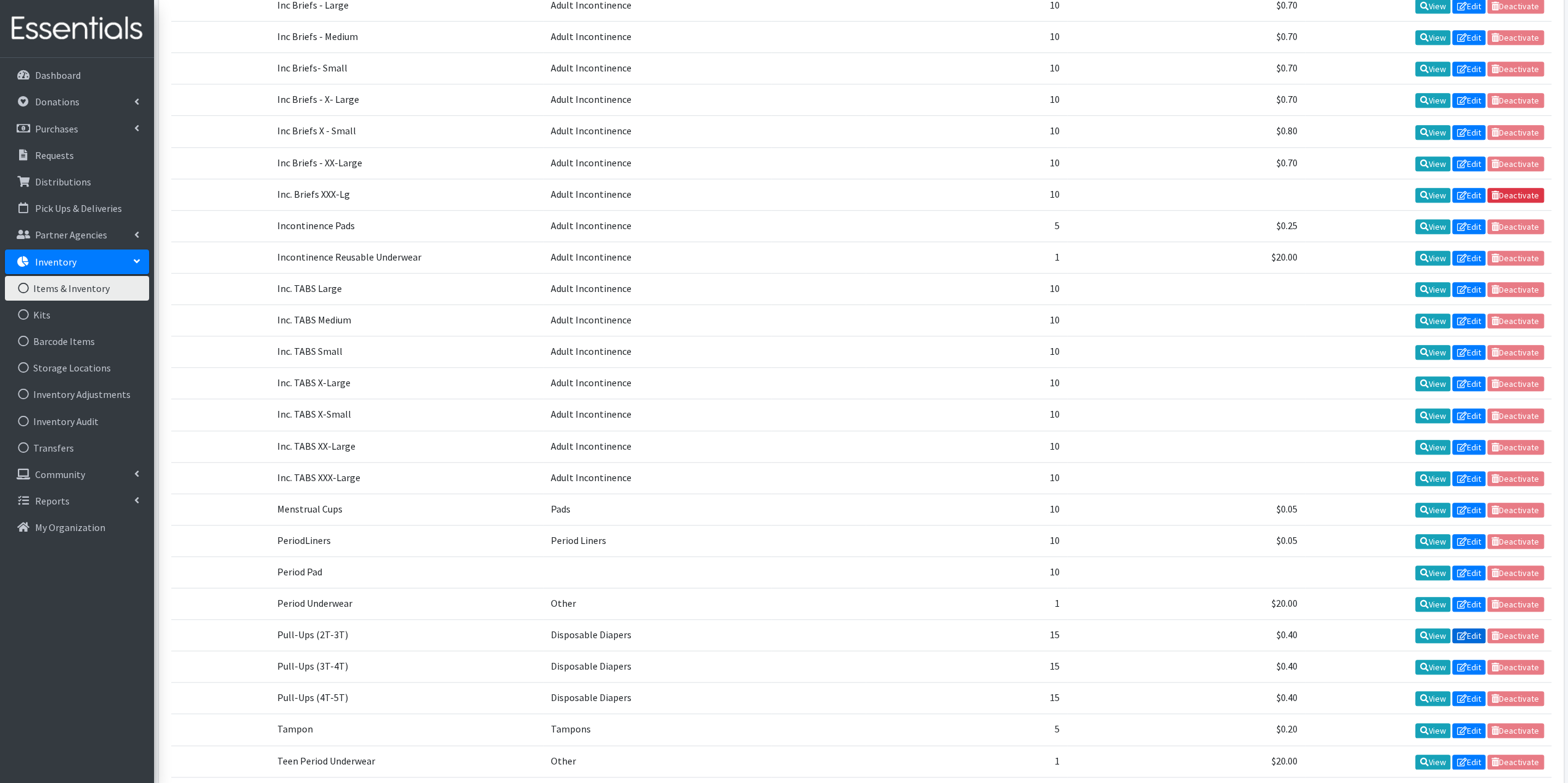
click at [1464, 631] on icon at bounding box center [1461, 635] width 10 height 9
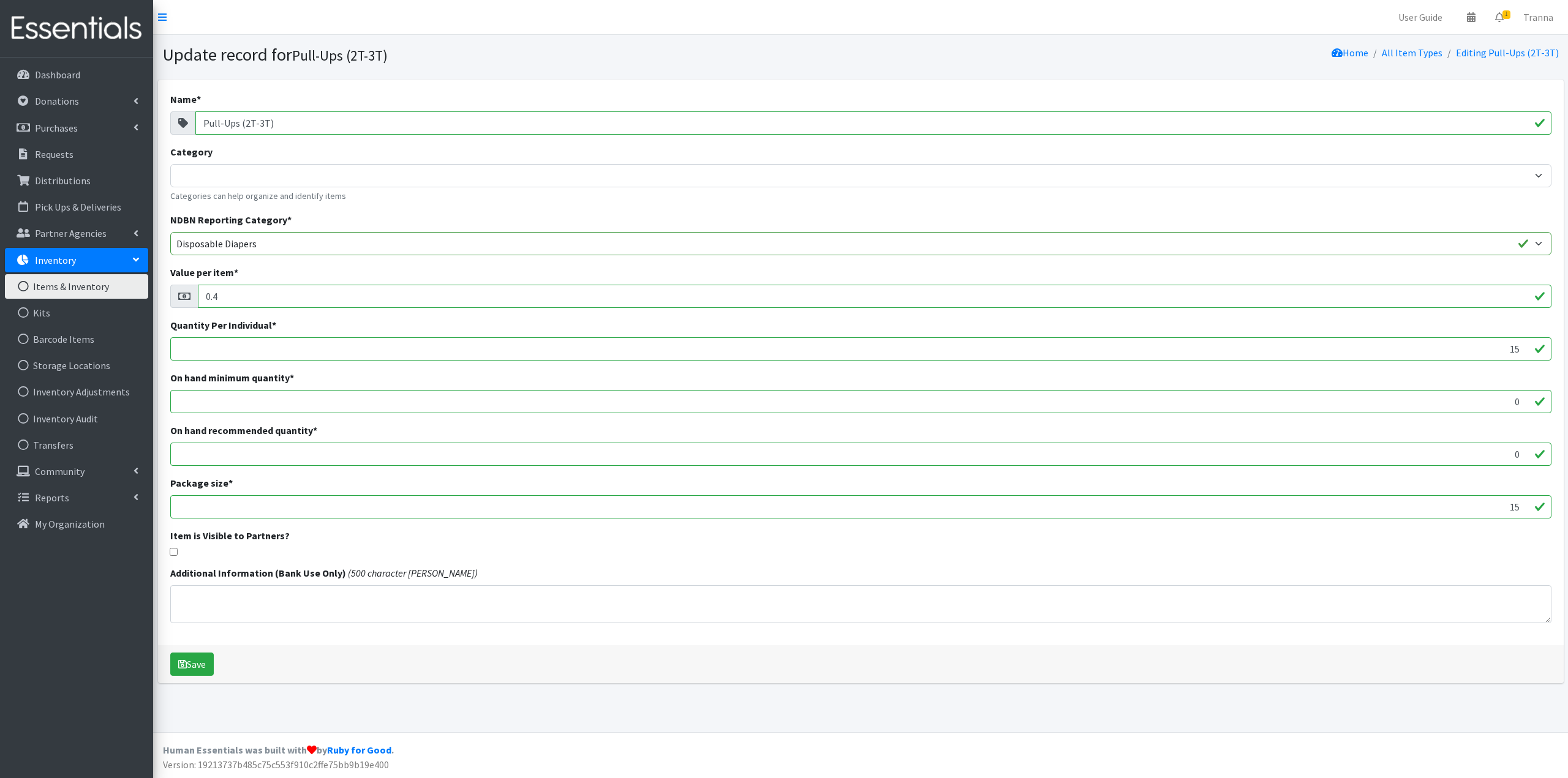
click at [202, 121] on input "Pull-Ups (2T-3T)" at bounding box center [873, 123] width 1356 height 23
type input "Child/Pull-Ups (2T-3T)"
click at [186, 659] on button "Save" at bounding box center [192, 665] width 44 height 23
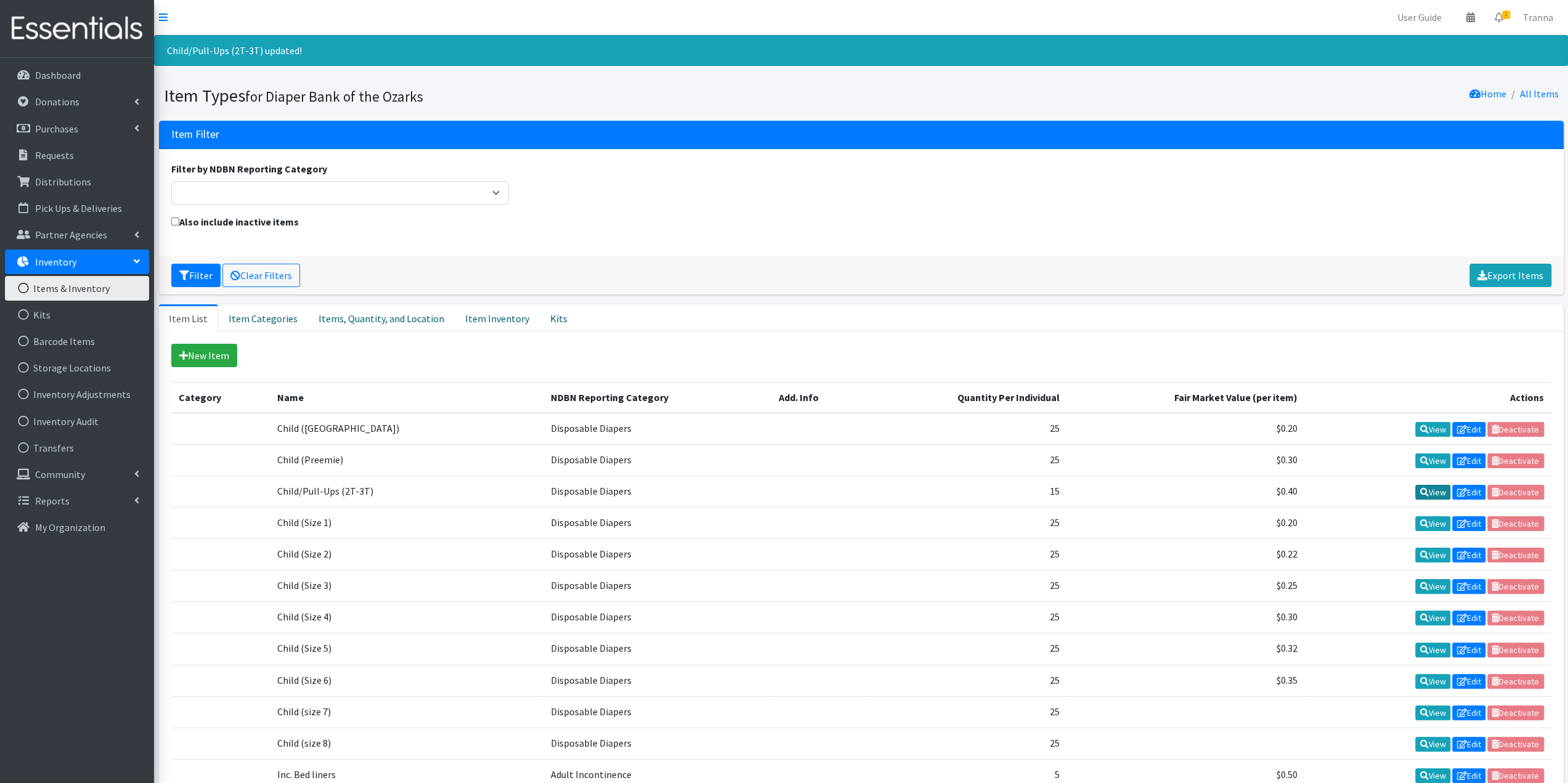
click at [1433, 489] on link "View" at bounding box center [1433, 492] width 35 height 15
click at [1469, 488] on link "Edit" at bounding box center [1469, 492] width 34 height 15
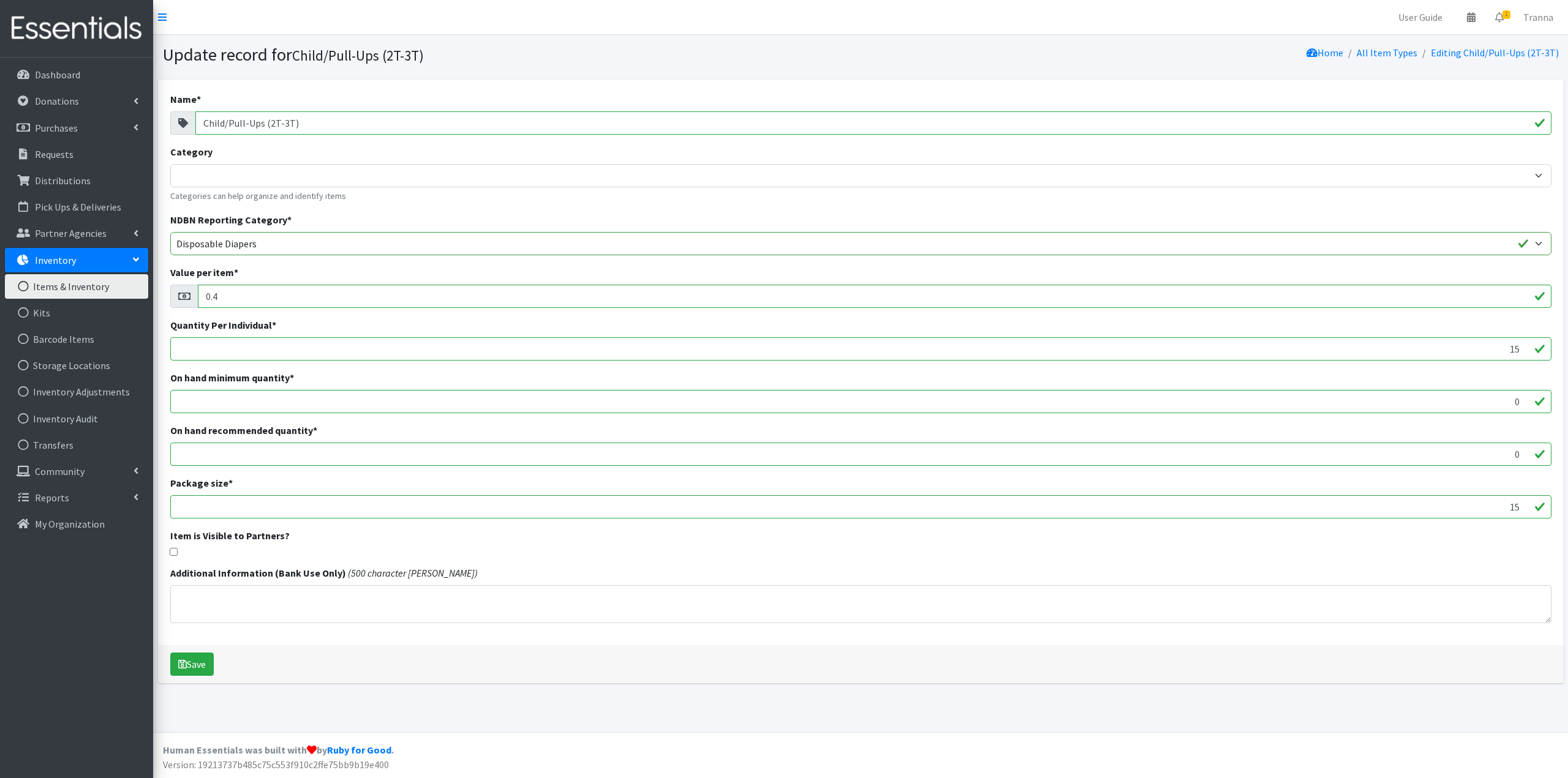
click at [226, 123] on input "Child/Pull-Ups (2T-3T)" at bounding box center [873, 123] width 1356 height 23
type input "Child---Pull-Ups (2T-3T)"
click at [197, 662] on button "Save" at bounding box center [192, 665] width 44 height 23
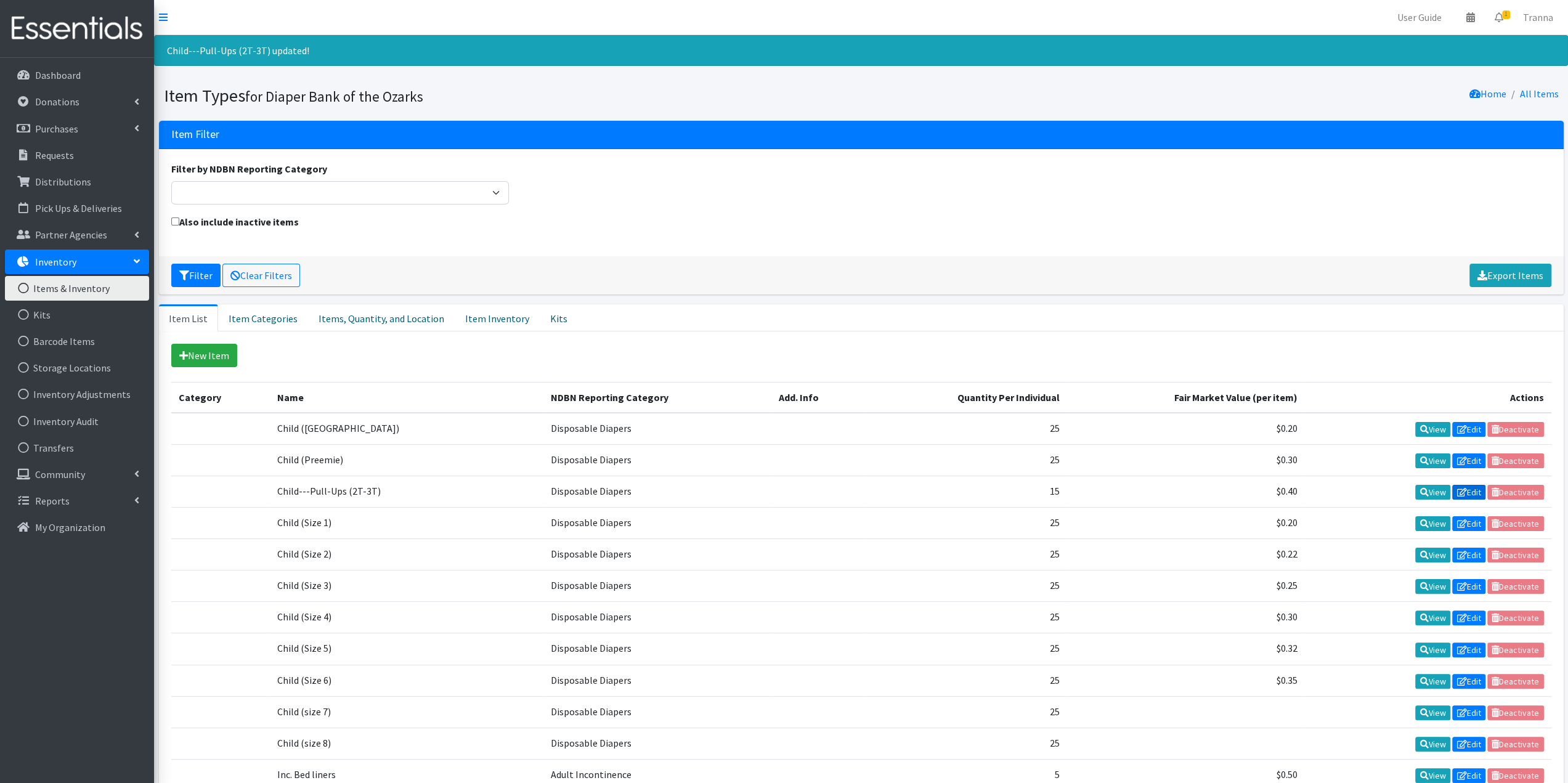
click at [1466, 489] on link "Edit" at bounding box center [1469, 492] width 34 height 15
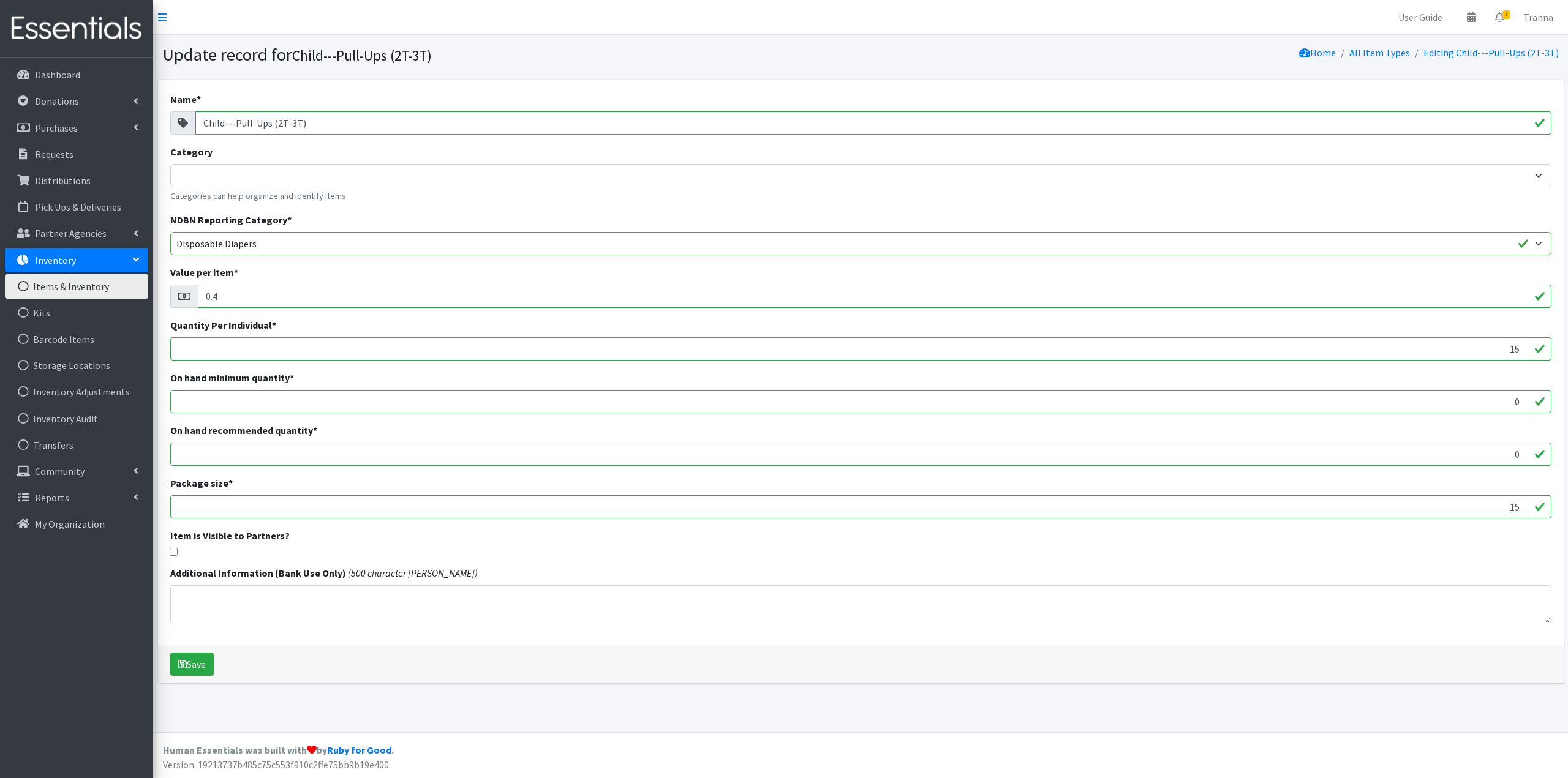
click at [232, 124] on input "Child---Pull-Ups (2T-3T)" at bounding box center [873, 123] width 1356 height 23
click at [204, 122] on input "Child/Pull-Ups (2T-3T)" at bounding box center [873, 123] width 1356 height 23
type input "*Child/Pull-Ups (2T-3T)"
click at [198, 658] on button "Save" at bounding box center [192, 665] width 44 height 23
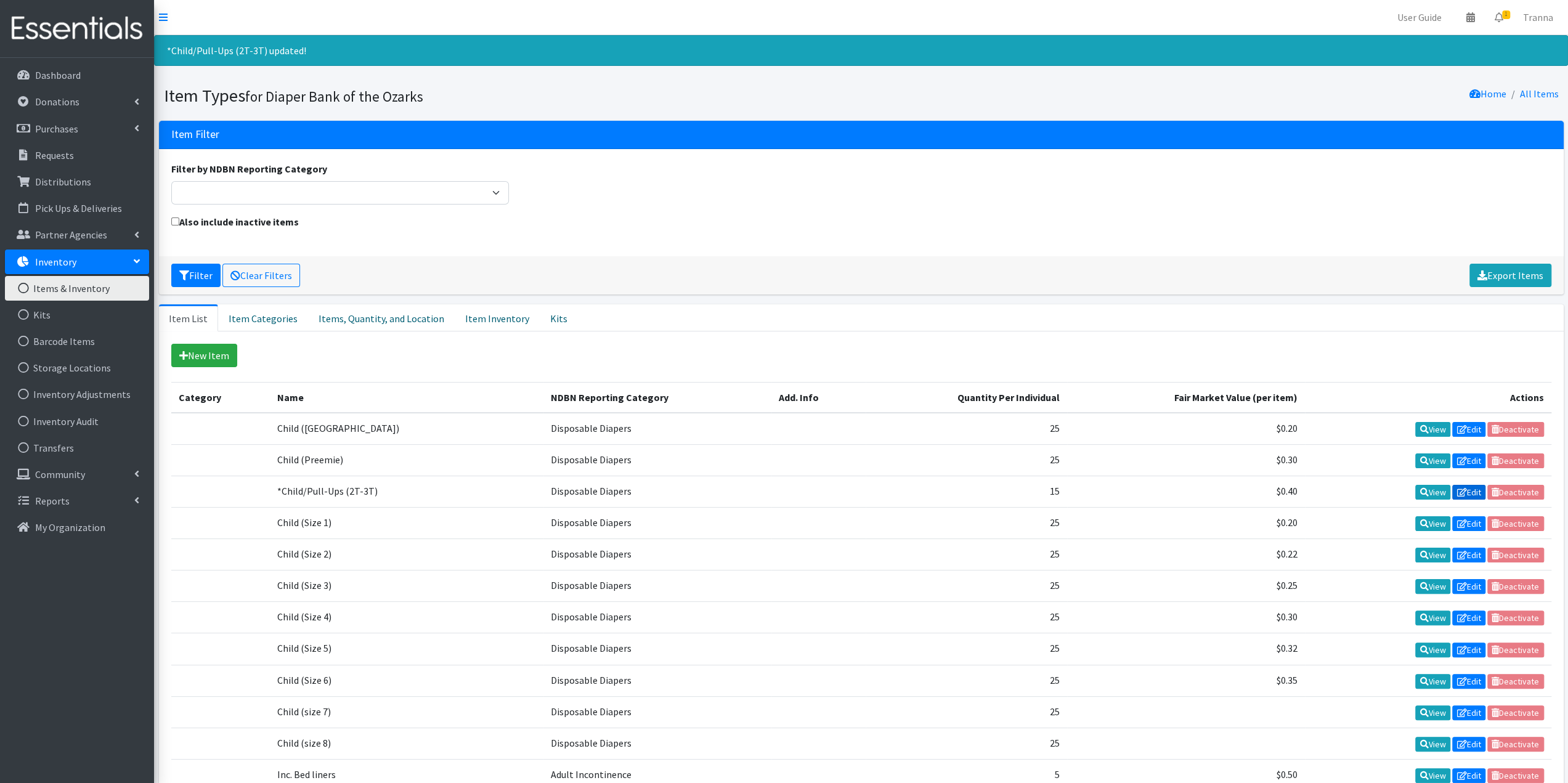
click at [1466, 488] on link "Edit" at bounding box center [1469, 492] width 34 height 15
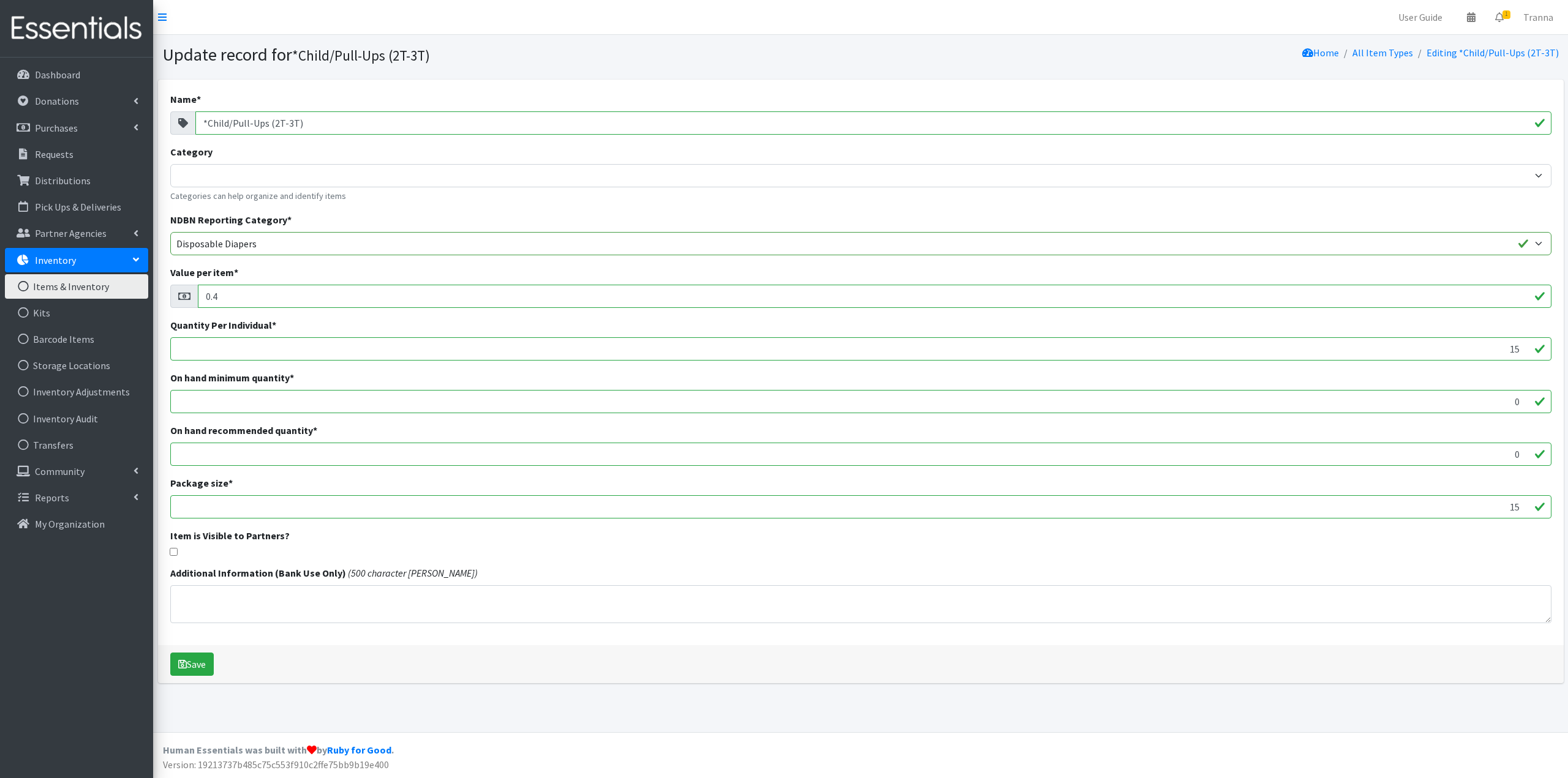
click at [206, 121] on input "*Child/Pull-Ups (2T-3T)" at bounding box center [873, 123] width 1356 height 23
click at [227, 120] on input "Child/Pull-Ups (2T-3T)" at bounding box center [873, 123] width 1356 height 23
type input "C-Pull-Ups (2T-3T)"
click at [195, 658] on button "Save" at bounding box center [192, 665] width 44 height 23
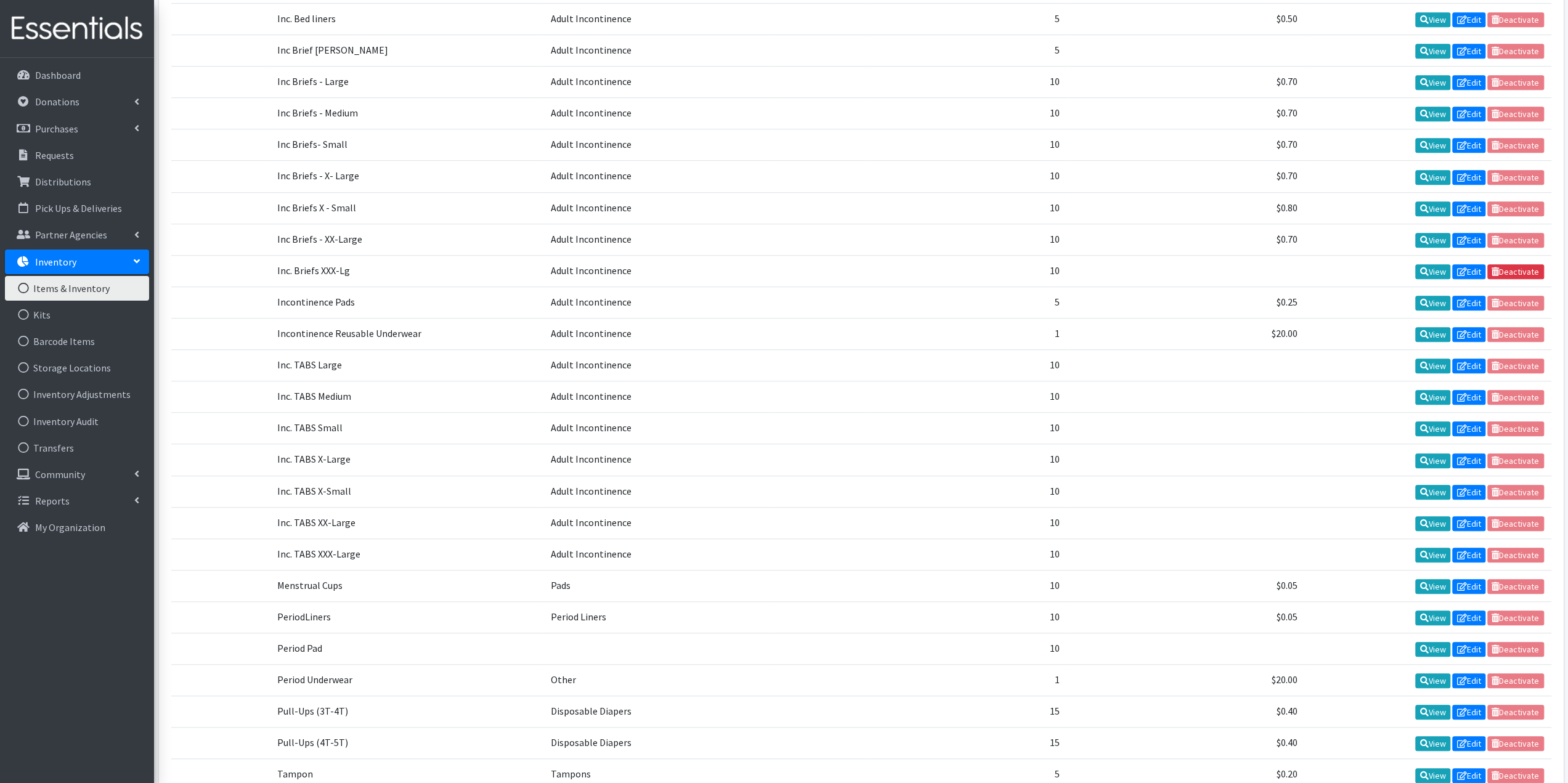
scroll to position [863, 0]
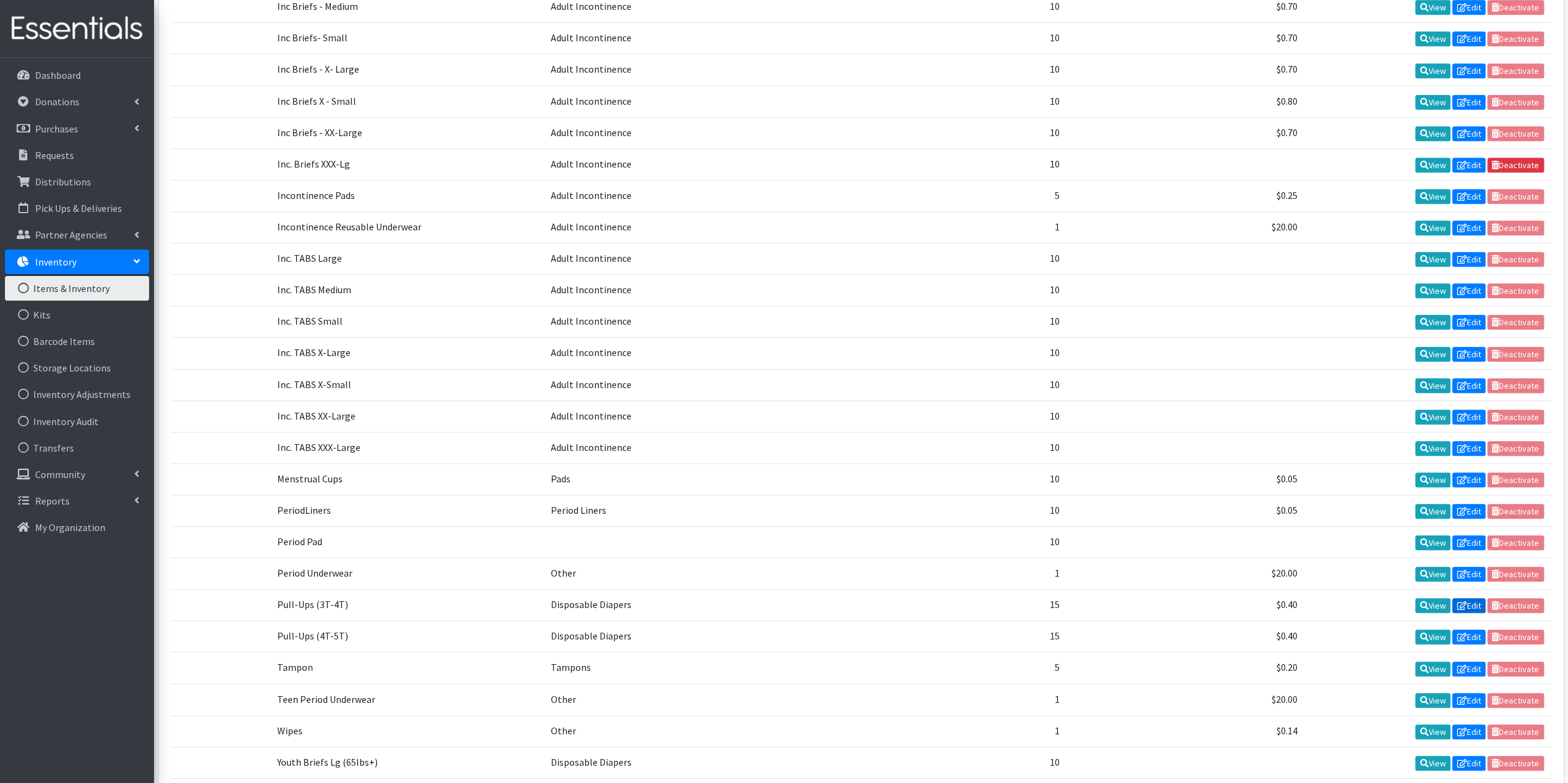
click at [1473, 598] on link "Edit" at bounding box center [1469, 605] width 34 height 15
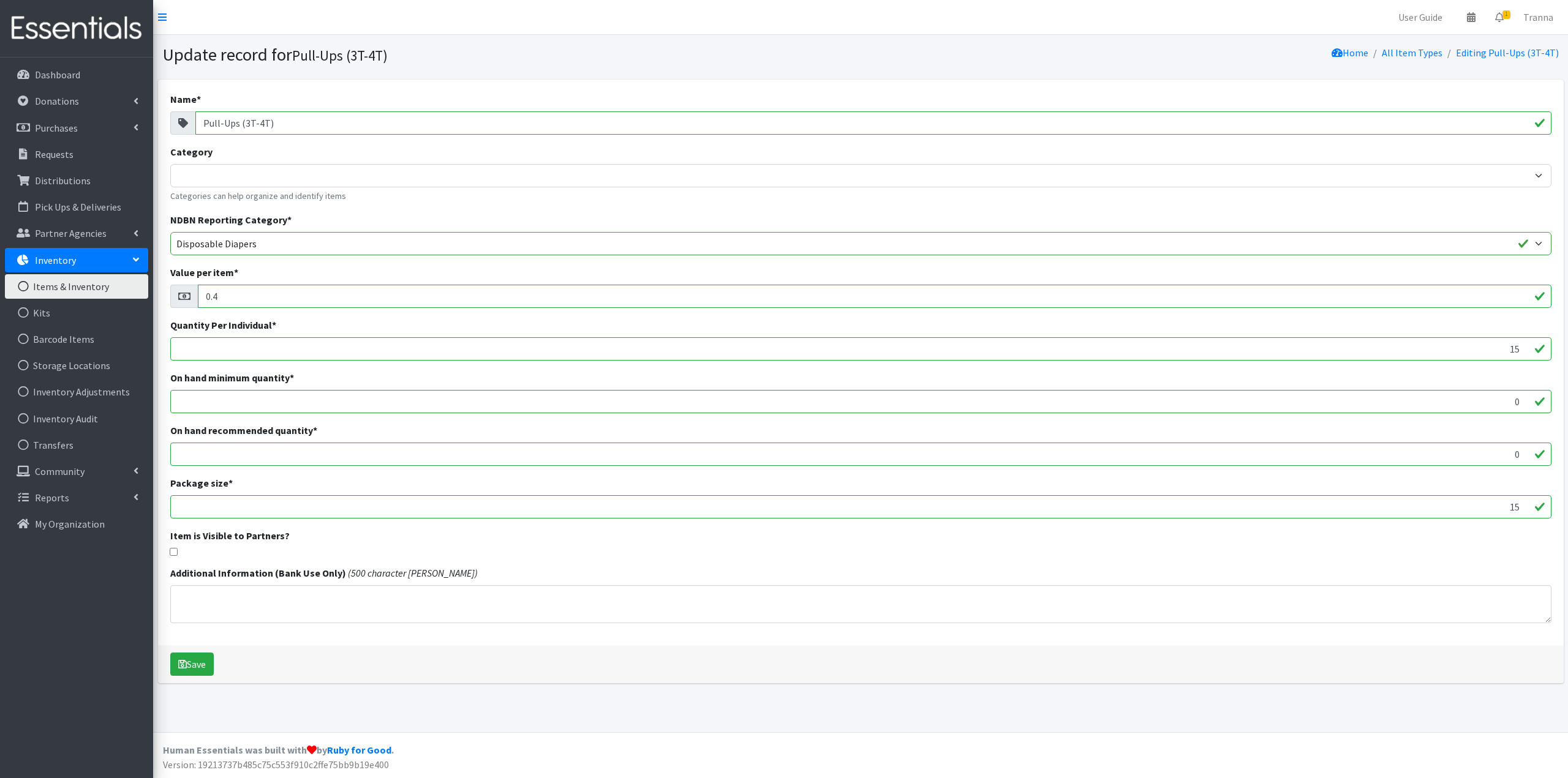
click at [201, 124] on input "Pull-Ups (3T-4T)" at bounding box center [873, 123] width 1356 height 23
type input "C-Pull-Ups (3T-4T)"
click at [194, 665] on button "Save" at bounding box center [192, 665] width 44 height 23
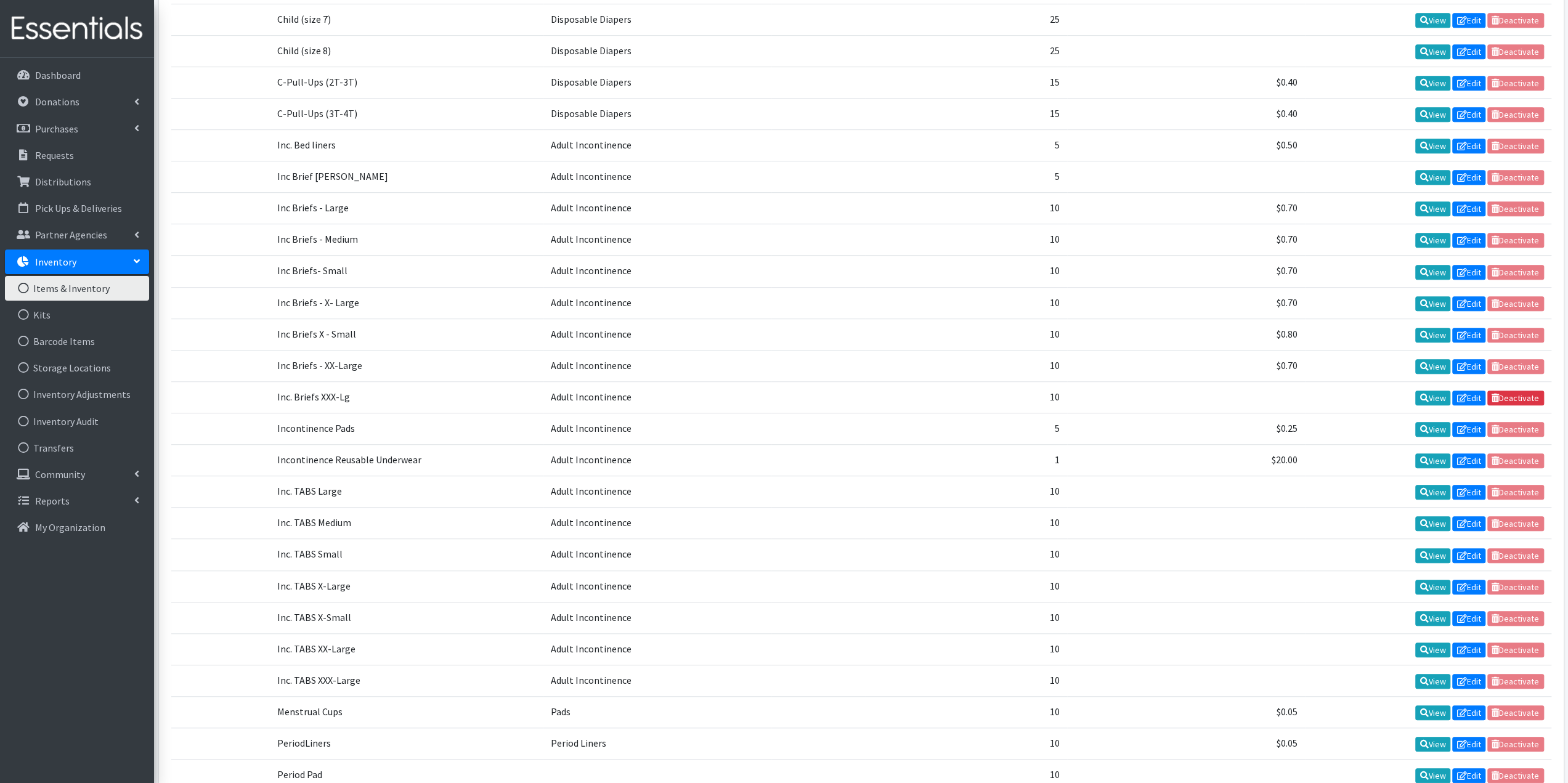
scroll to position [739, 0]
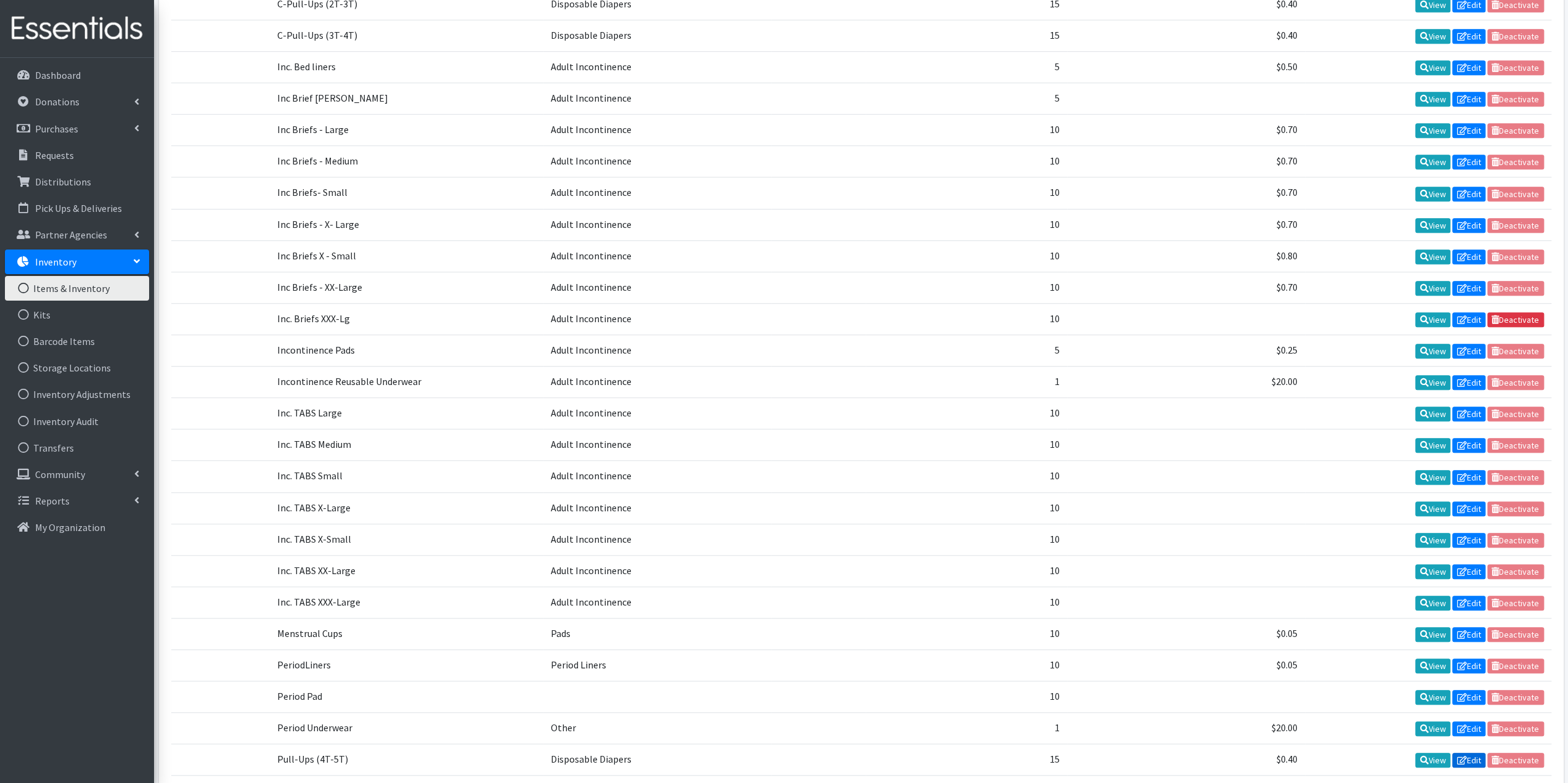
click at [1464, 753] on link "Edit" at bounding box center [1469, 760] width 34 height 15
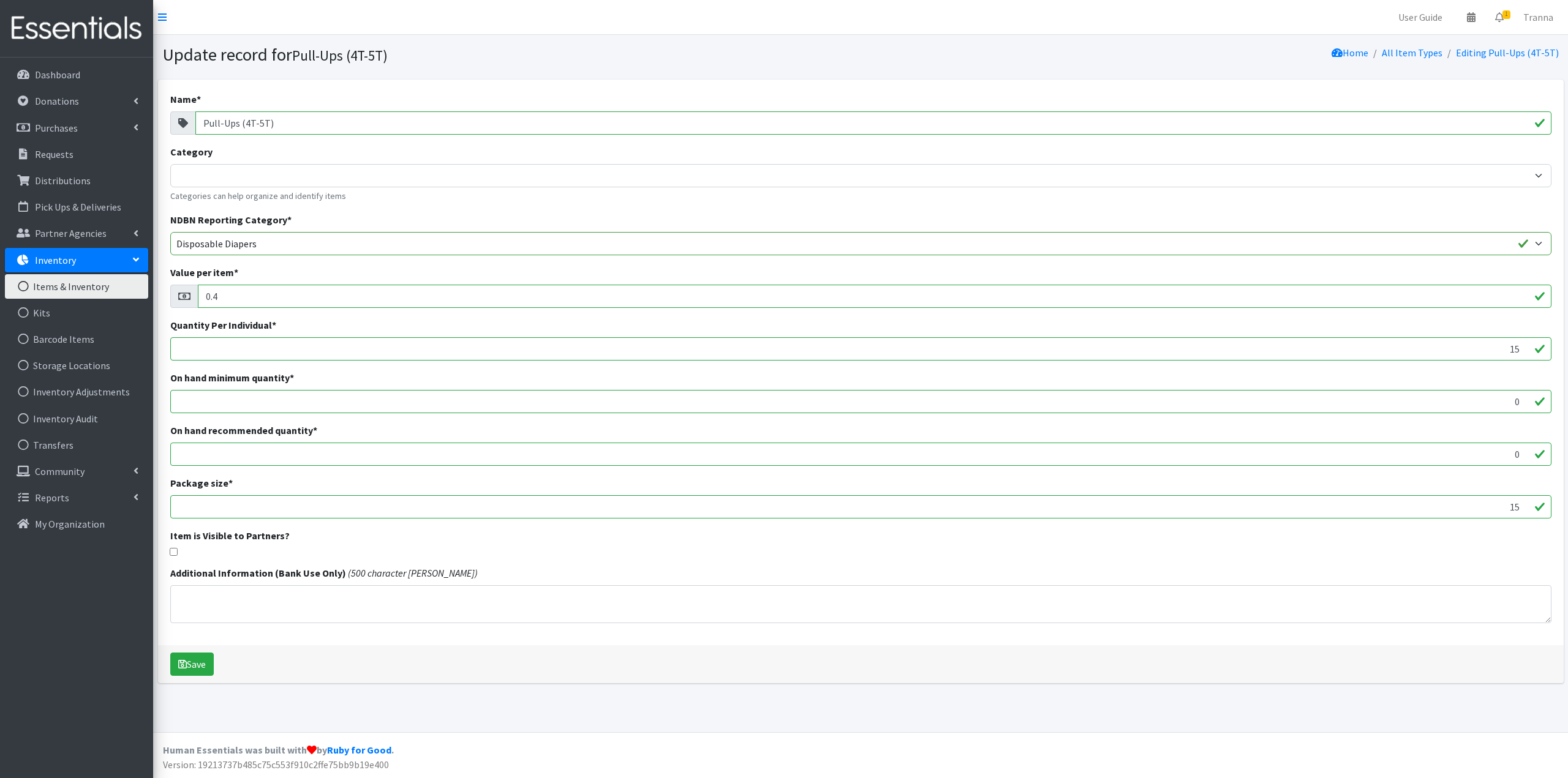
click at [200, 123] on input "Pull-Ups (4T-5T)" at bounding box center [873, 123] width 1356 height 23
type input "C-Pull-Ups (4T-5T)"
click at [201, 665] on button "Save" at bounding box center [192, 665] width 44 height 23
